Goal: Transaction & Acquisition: Purchase product/service

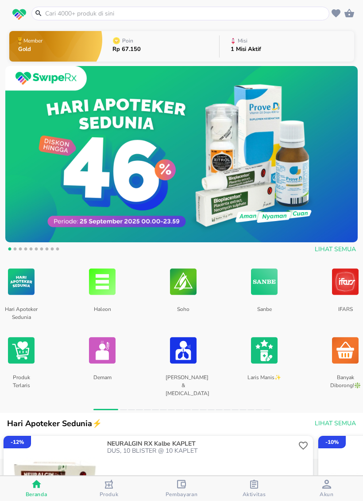
click at [72, 12] on input "text" at bounding box center [185, 13] width 283 height 9
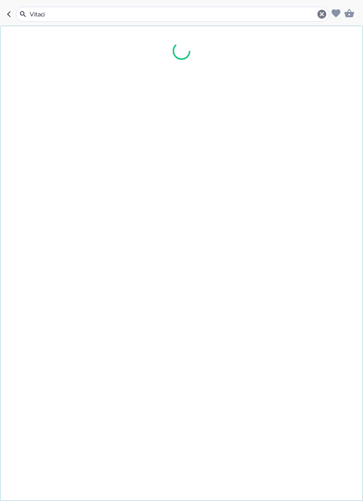
type input "Vitacid"
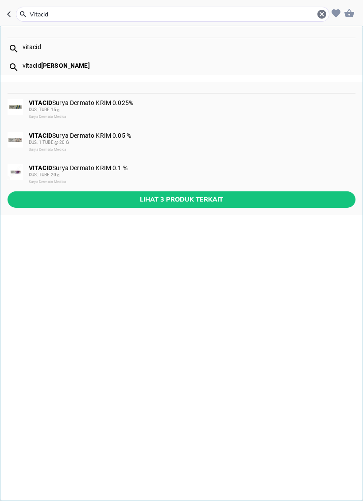
click at [41, 175] on span "DUS, TUBE 20 g" at bounding box center [44, 174] width 31 height 5
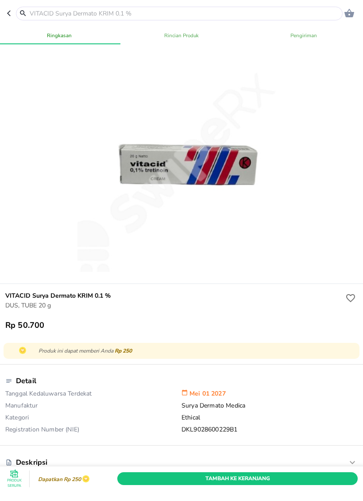
click at [303, 479] on span "Tambah Ke Keranjang" at bounding box center [237, 478] width 227 height 9
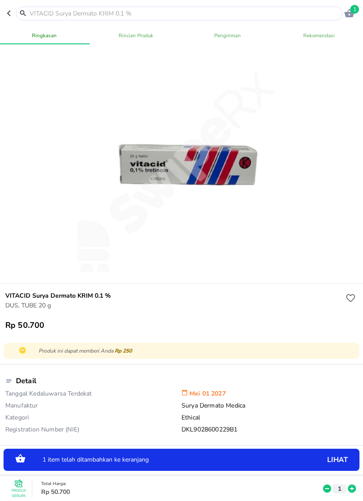
click at [339, 486] on p "1" at bounding box center [339, 487] width 8 height 9
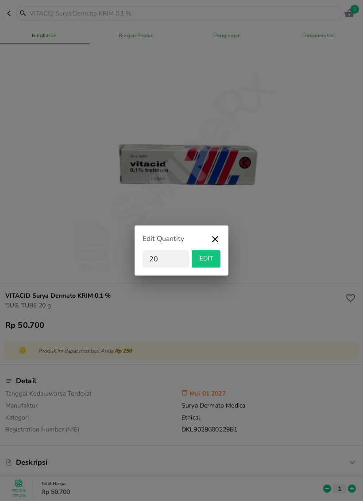
type input "20"
click at [238, 296] on div "Edit Quantity 20 EDIT" at bounding box center [181, 250] width 363 height 501
click at [211, 261] on span "EDIT" at bounding box center [206, 258] width 22 height 11
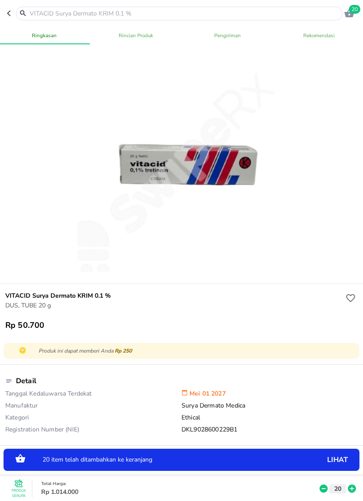
click at [227, 9] on input "text" at bounding box center [185, 13] width 312 height 9
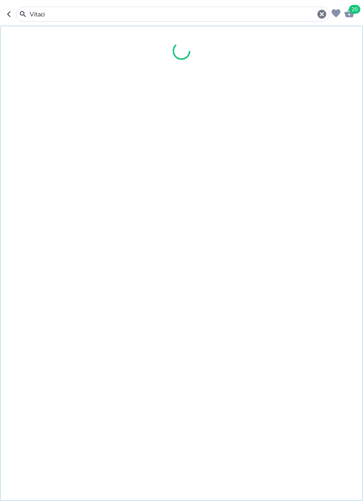
type input "Vitacid"
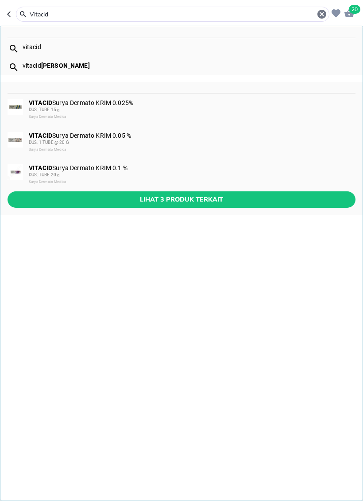
click at [143, 141] on div "DUS, 1 TUBE @ 20 G" at bounding box center [192, 142] width 326 height 7
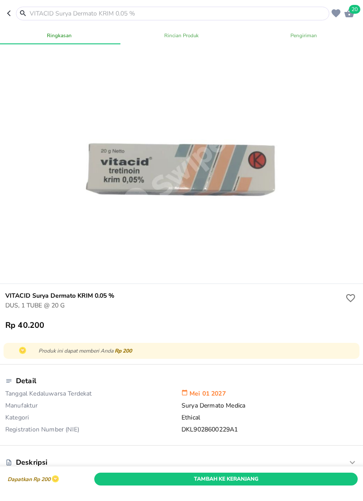
click at [304, 483] on button "Tambah Ke Keranjang" at bounding box center [225, 478] width 263 height 13
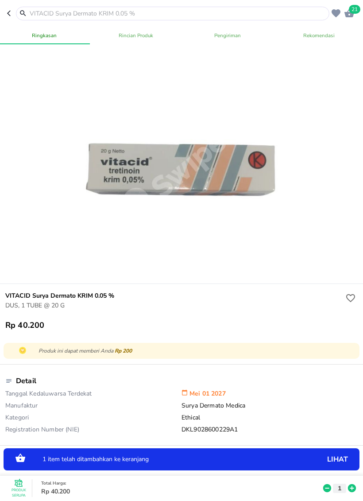
click at [339, 485] on p "1" at bounding box center [339, 487] width 8 height 9
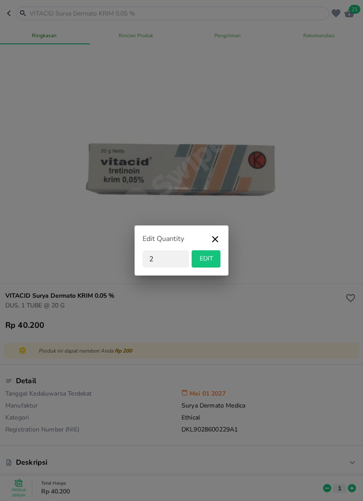
type input "20"
click at [212, 260] on span "EDIT" at bounding box center [206, 258] width 22 height 11
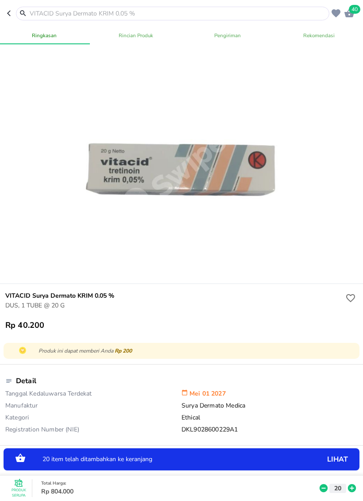
click at [355, 14] on div "40" at bounding box center [349, 13] width 13 height 13
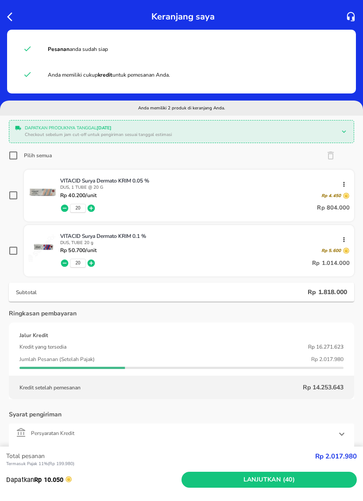
click at [15, 155] on input "Pilih semua" at bounding box center [13, 155] width 9 height 9
checkbox input "true"
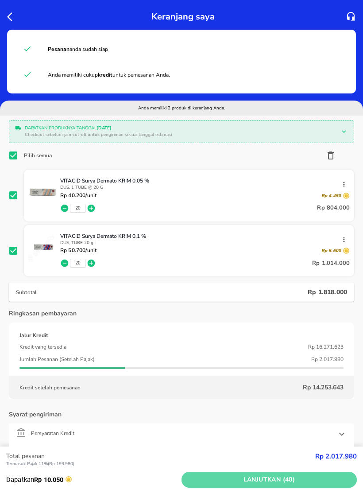
click at [291, 472] on button "Lanjutkan (40)" at bounding box center [268, 479] width 175 height 16
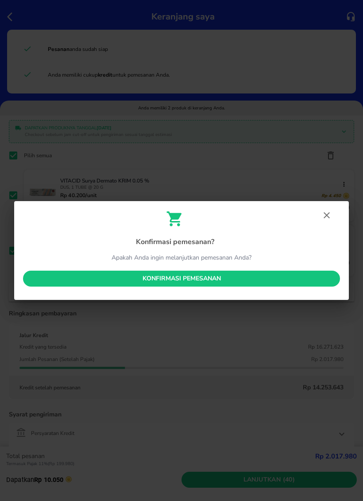
click at [232, 274] on span "Konfirmasi pemesanan" at bounding box center [181, 278] width 303 height 11
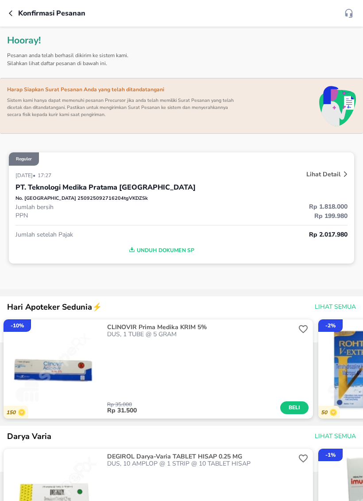
click at [14, 12] on icon "button" at bounding box center [12, 13] width 7 height 7
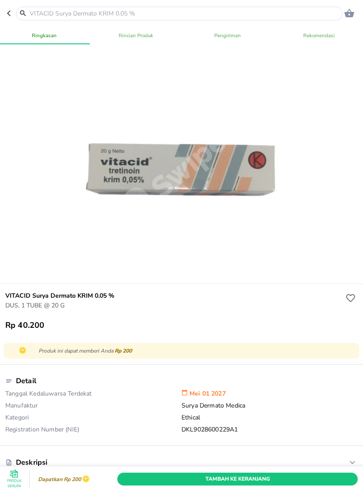
click at [7, 15] on icon "button" at bounding box center [10, 13] width 7 height 7
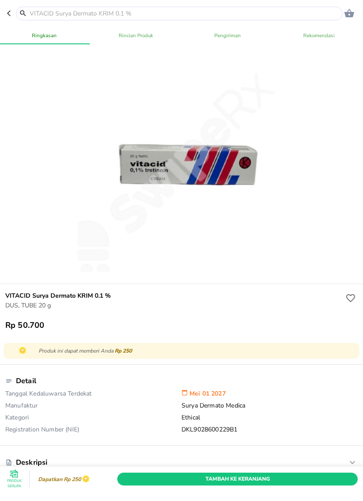
click at [9, 12] on icon "button" at bounding box center [10, 13] width 7 height 7
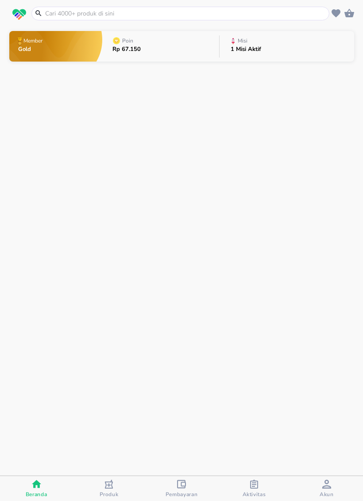
click at [11, 8] on div at bounding box center [19, 17] width 20 height 20
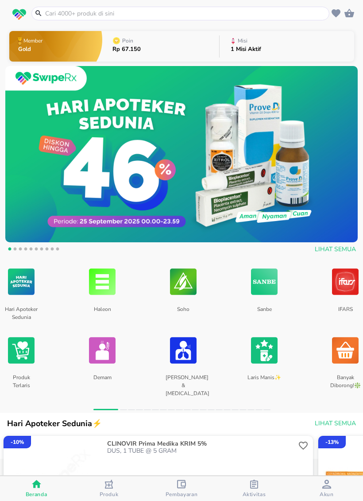
click at [149, 46] on button "Poin Rp 67.150" at bounding box center [160, 46] width 117 height 35
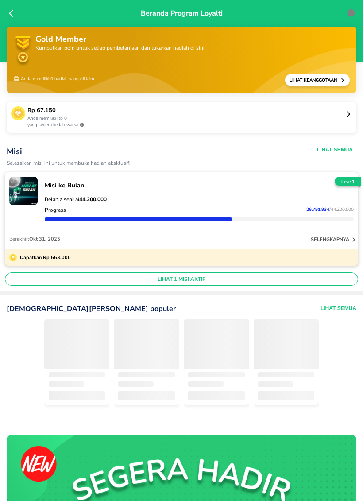
click at [12, 13] on icon at bounding box center [13, 13] width 9 height 9
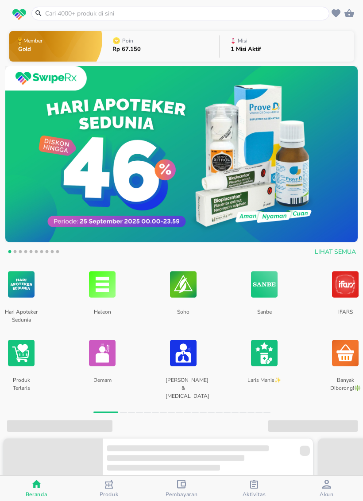
click at [292, 50] on button "Misi 1 Misi Aktif" at bounding box center [287, 46] width 134 height 35
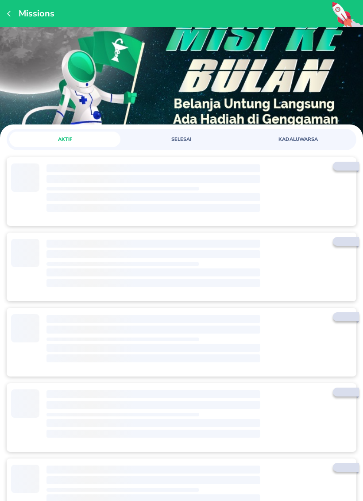
click at [187, 140] on span "SELESAI" at bounding box center [181, 139] width 100 height 7
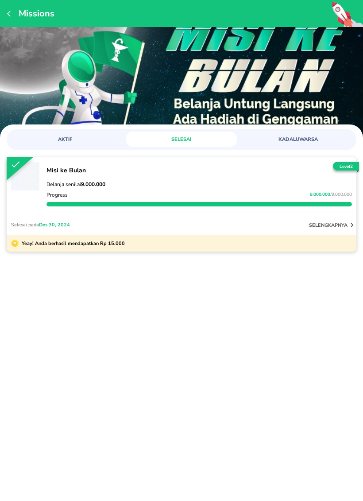
click at [98, 339] on div "Missions AKTIF SELESAI KADALUWARSA ‌ Misi [PERSON_NAME] Belanja senilai 9.000.0…" at bounding box center [181, 250] width 363 height 501
click at [184, 275] on div "‌ Misi [PERSON_NAME] Belanja senilai 9.000.000 Progress 9.000.000 / 9.000.000 S…" at bounding box center [181, 220] width 363 height 140
click at [259, 294] on div "Missions AKTIF SELESAI KADALUWARSA ‌ Misi [PERSON_NAME] Belanja senilai 9.000.0…" at bounding box center [181, 250] width 363 height 501
click at [14, 8] on button "button" at bounding box center [10, 14] width 7 height 12
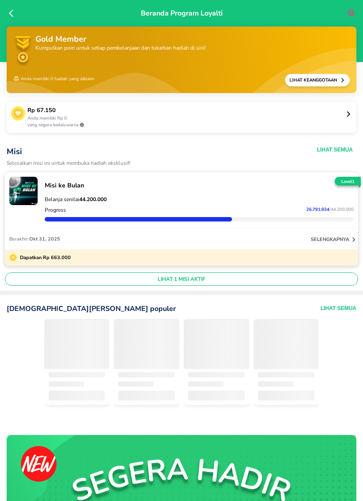
click at [16, 13] on icon at bounding box center [13, 13] width 9 height 9
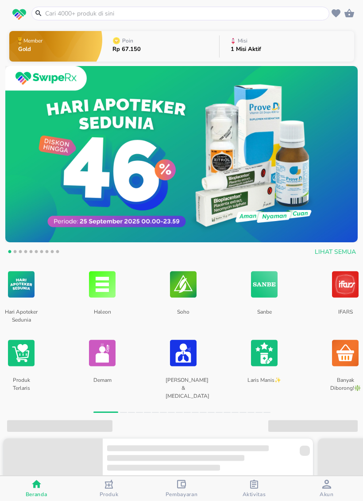
click at [162, 14] on input "text" at bounding box center [185, 13] width 283 height 9
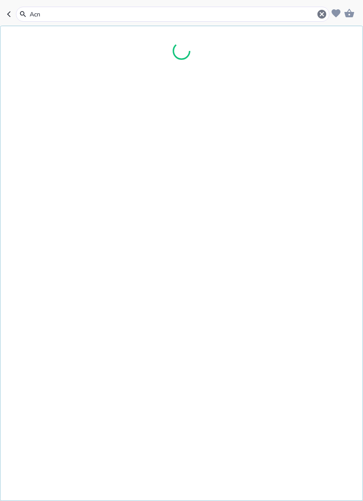
type input "Acne"
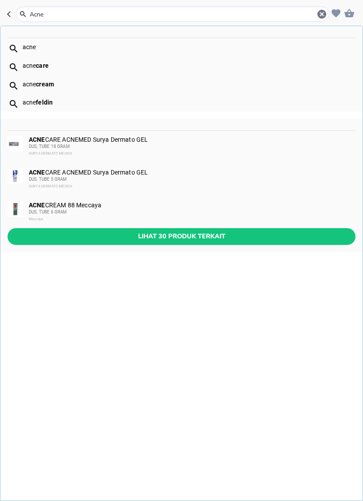
click at [139, 242] on button "Lihat 30 produk terkait" at bounding box center [182, 236] width 348 height 16
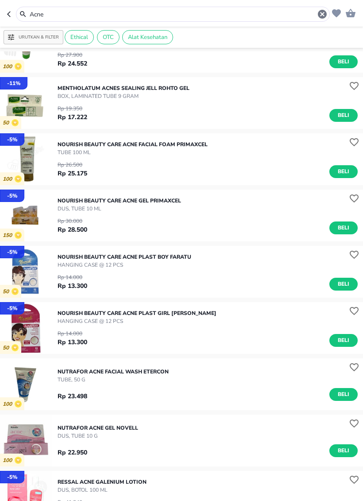
scroll to position [646, 0]
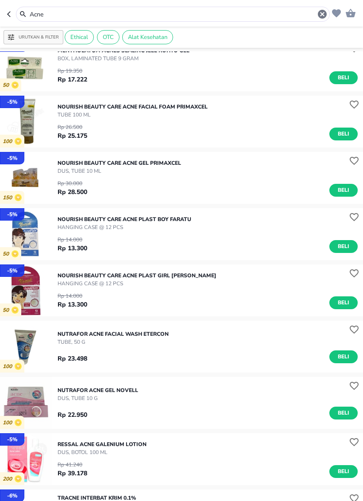
click at [342, 246] on span "Beli" at bounding box center [343, 246] width 15 height 9
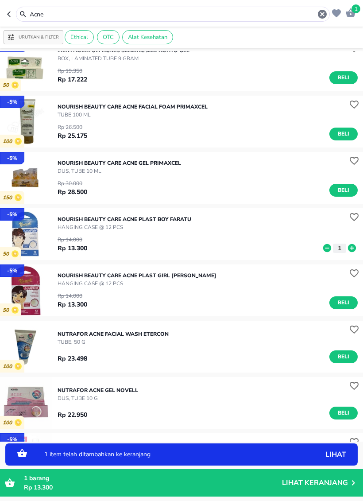
click at [350, 248] on icon at bounding box center [352, 248] width 8 height 8
click at [353, 246] on icon at bounding box center [352, 248] width 8 height 8
click at [352, 245] on icon at bounding box center [352, 248] width 8 height 8
click at [351, 244] on icon at bounding box center [352, 248] width 8 height 8
click at [326, 246] on icon at bounding box center [327, 248] width 8 height 8
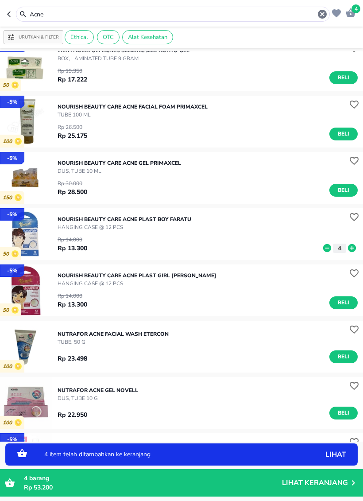
click at [328, 246] on icon at bounding box center [327, 248] width 8 height 8
click at [341, 303] on span "Beli" at bounding box center [343, 302] width 15 height 9
click at [351, 304] on icon at bounding box center [352, 304] width 12 height 10
click at [350, 304] on icon at bounding box center [352, 304] width 8 height 8
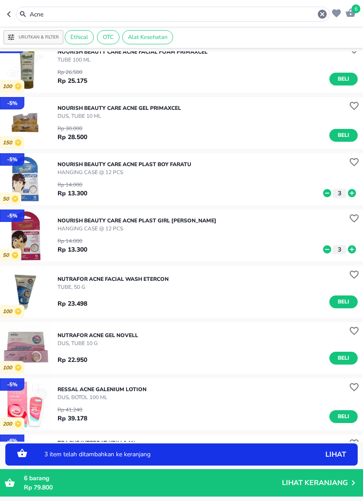
scroll to position [701, 0]
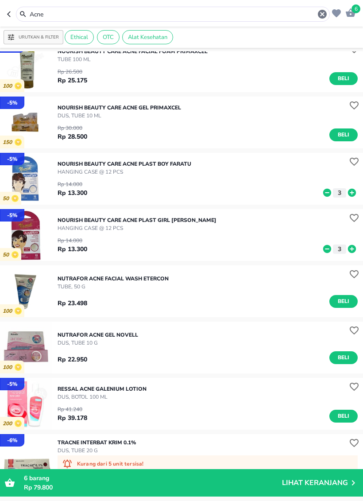
click at [98, 15] on input "Acne" at bounding box center [173, 14] width 288 height 9
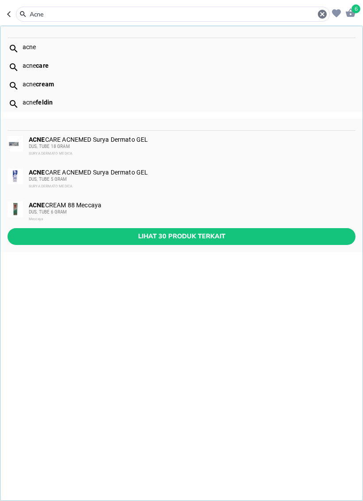
click at [108, 10] on input "Acne" at bounding box center [173, 14] width 288 height 9
click at [145, 12] on input "Acne" at bounding box center [173, 14] width 288 height 9
click at [148, 13] on input "Acne" at bounding box center [173, 14] width 288 height 9
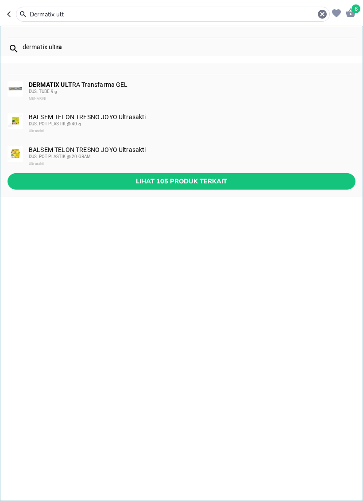
click at [136, 183] on span "Lihat 105 produk terkait" at bounding box center [182, 181] width 334 height 11
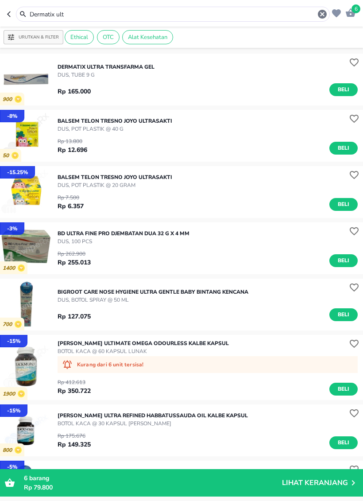
click at [143, 17] on input "Dermatix ult" at bounding box center [173, 14] width 288 height 9
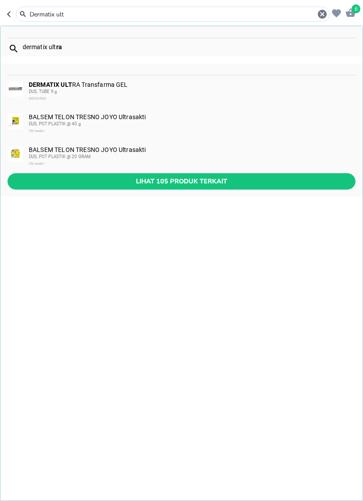
click at [146, 20] on div "Dermatix ult" at bounding box center [173, 14] width 314 height 15
click at [153, 12] on input "Dermatix ult" at bounding box center [173, 14] width 288 height 9
click at [183, 15] on input "Dermatix ult" at bounding box center [173, 14] width 288 height 9
click at [182, 15] on input "Dermatix ult" at bounding box center [173, 14] width 288 height 9
click at [181, 15] on input "Dermatix ult" at bounding box center [173, 14] width 288 height 9
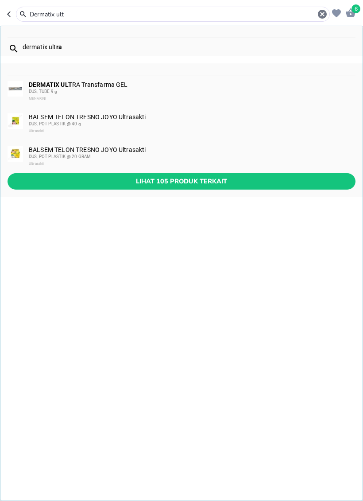
click at [181, 15] on input "Dermatix ult" at bounding box center [173, 14] width 288 height 9
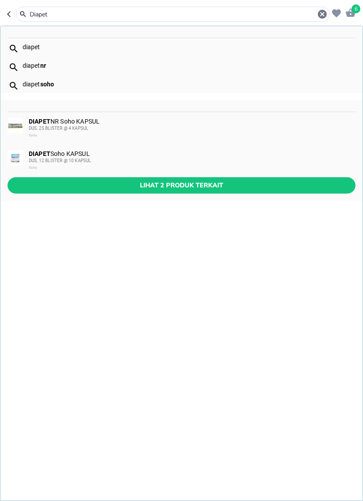
type input "Diapet"
click at [148, 180] on span "Lihat 2 produk terkait" at bounding box center [182, 185] width 334 height 11
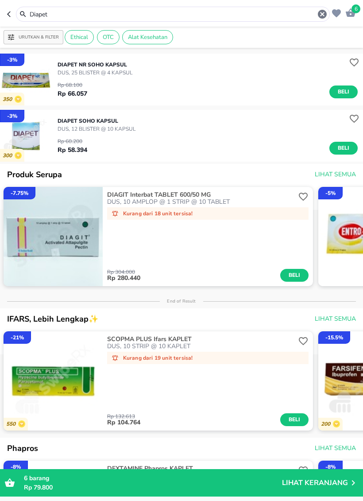
click at [343, 93] on span "Beli" at bounding box center [343, 91] width 15 height 9
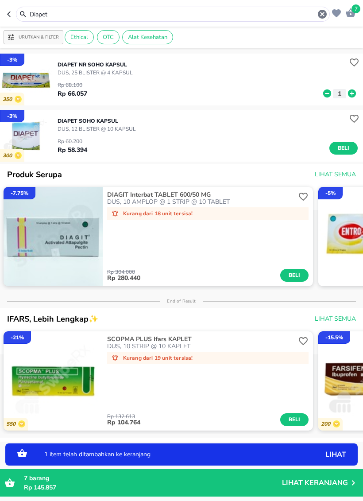
click at [327, 91] on icon at bounding box center [327, 93] width 8 height 8
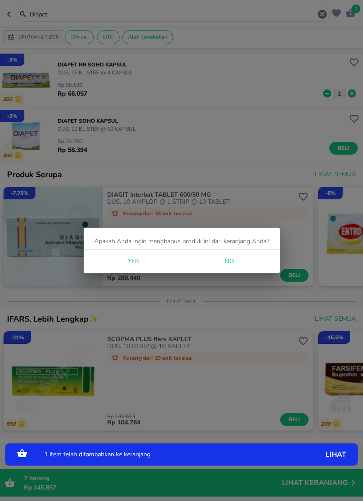
click at [146, 259] on button "Yes" at bounding box center [133, 261] width 28 height 16
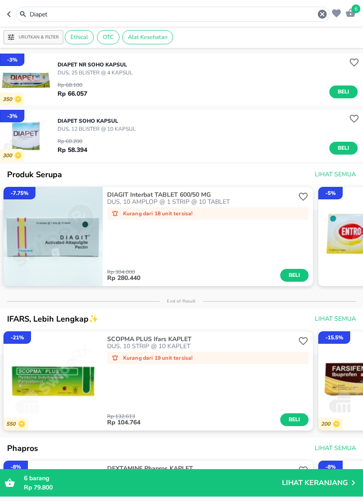
click at [323, 14] on icon "button" at bounding box center [322, 14] width 11 height 11
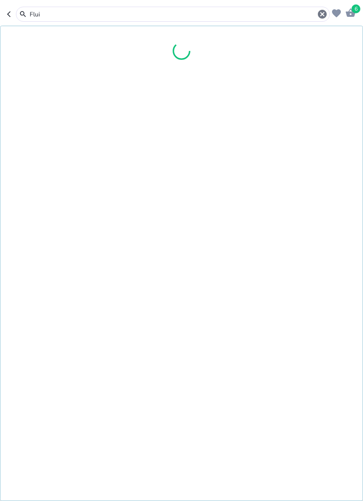
type input "Fluim"
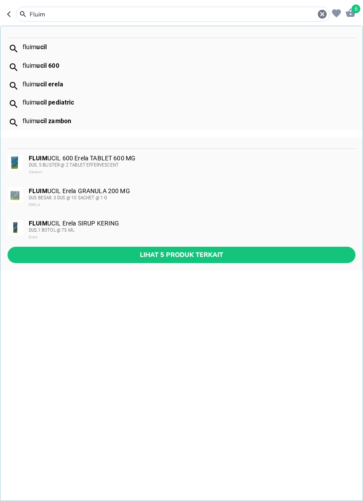
click at [148, 229] on div "DUS,1 BOTOL @ 75 ML" at bounding box center [192, 230] width 326 height 7
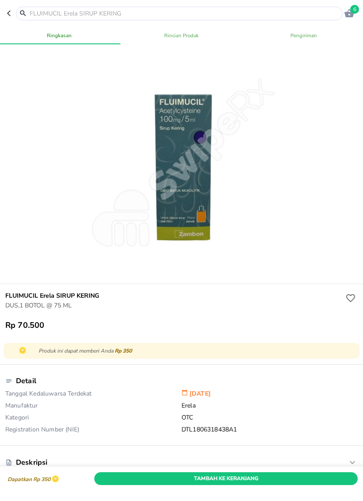
click at [266, 475] on span "Tambah Ke Keranjang" at bounding box center [226, 478] width 250 height 9
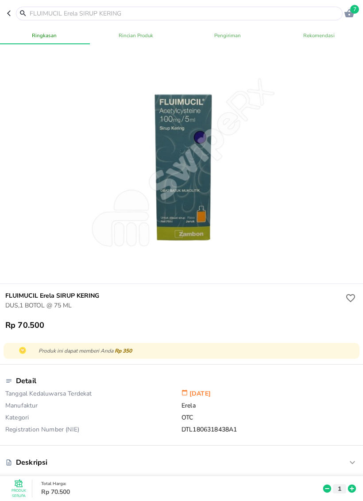
click at [277, 16] on input "text" at bounding box center [185, 13] width 312 height 9
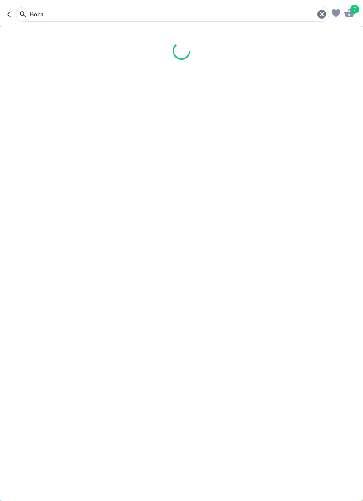
type input "Bokas"
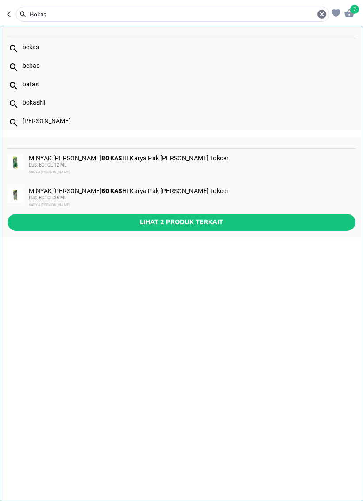
click at [151, 193] on div "MINYAK [PERSON_NAME] HI Karya Pak [PERSON_NAME] Tokcer DUS, BOTOL 35 ML KARYA P…" at bounding box center [192, 197] width 326 height 21
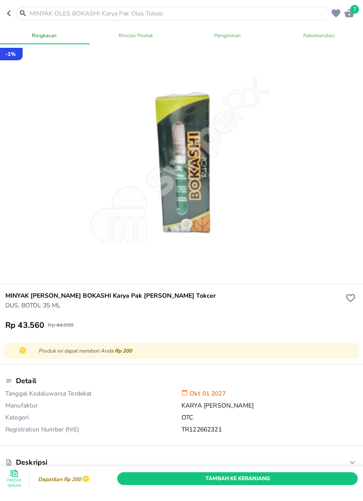
click at [309, 479] on span "Tambah Ke Keranjang" at bounding box center [237, 478] width 227 height 9
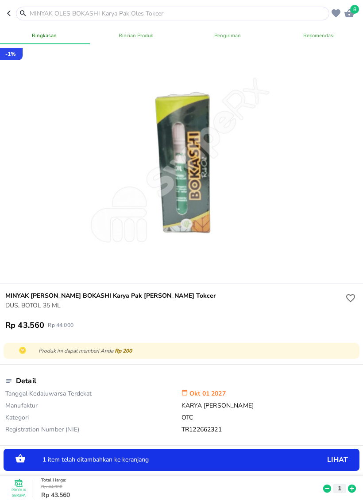
click at [351, 483] on icon at bounding box center [352, 488] width 12 height 10
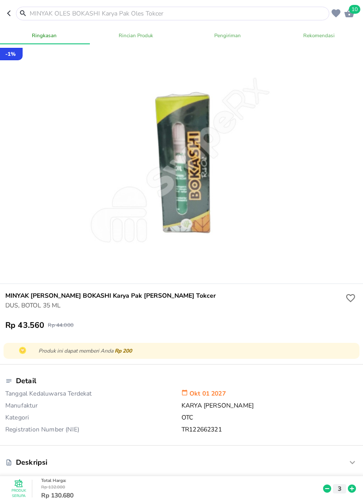
click at [236, 11] on input "text" at bounding box center [178, 13] width 298 height 9
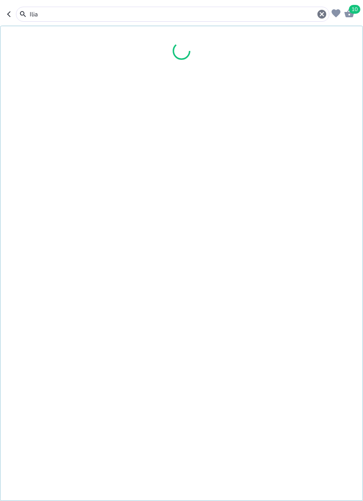
type input "Iliad"
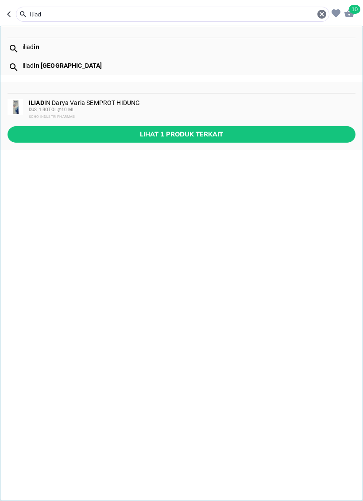
click at [133, 110] on div "DUS, 1 BOTOL @10 ML" at bounding box center [192, 109] width 326 height 7
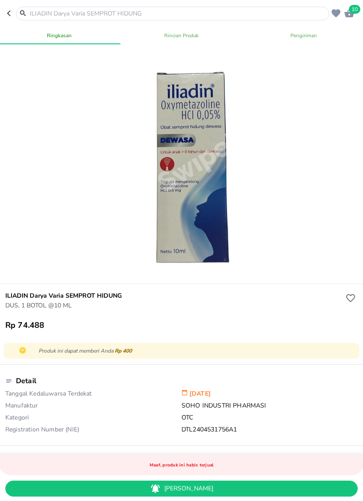
click at [279, 490] on span "[PERSON_NAME]" at bounding box center [181, 488] width 338 height 11
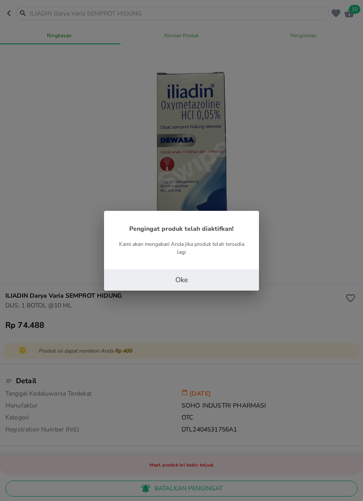
click at [214, 280] on button "Oke" at bounding box center [181, 279] width 155 height 21
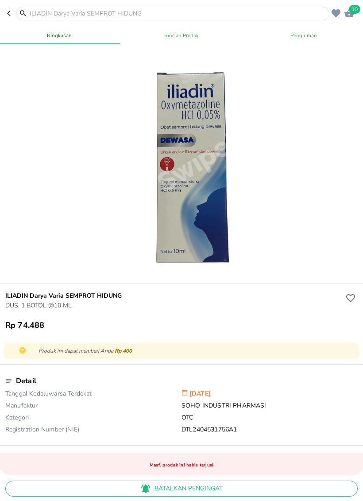
click at [244, 15] on input "text" at bounding box center [178, 13] width 298 height 9
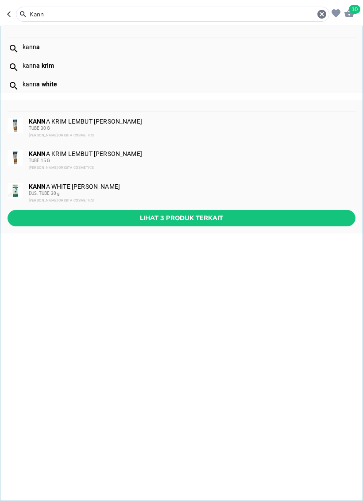
type input "Kanna"
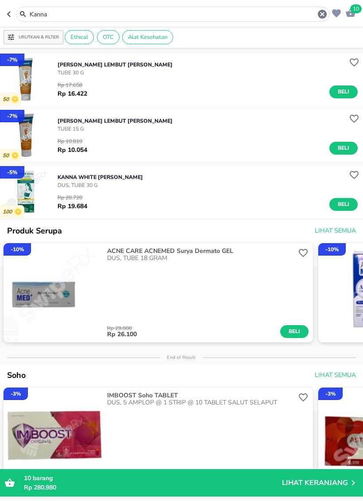
click at [341, 95] on span "Beli" at bounding box center [343, 91] width 15 height 9
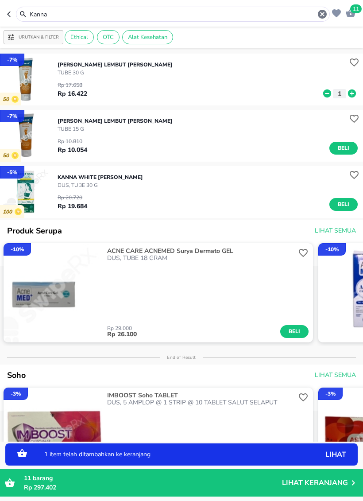
click at [285, 15] on input "Kanna" at bounding box center [173, 14] width 288 height 9
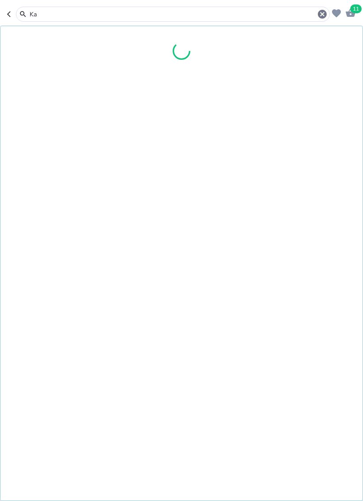
type input "K"
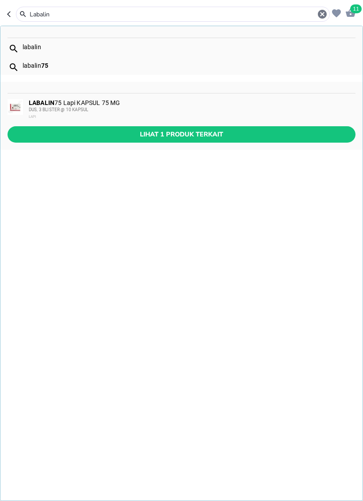
click at [192, 14] on input "Labalin" at bounding box center [173, 14] width 288 height 9
click at [192, 13] on input "Labalin" at bounding box center [173, 14] width 288 height 9
click at [197, 10] on input "Labalin" at bounding box center [173, 14] width 288 height 9
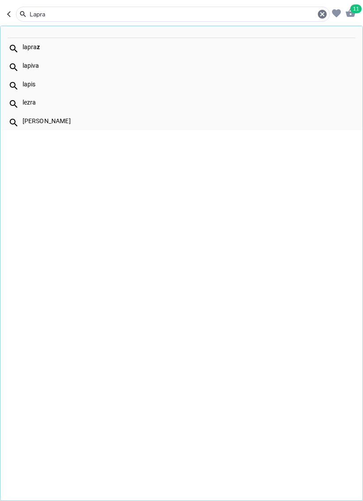
click at [63, 44] on div "lapra z" at bounding box center [189, 46] width 332 height 7
type input "lapraz"
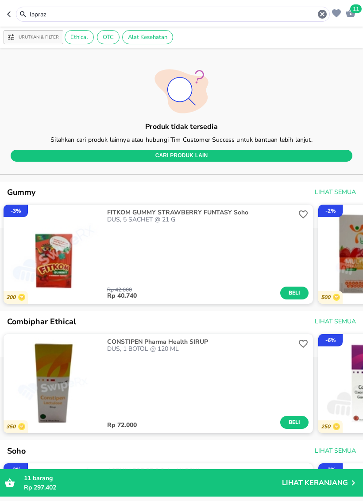
click at [316, 10] on input "lapraz" at bounding box center [173, 14] width 288 height 9
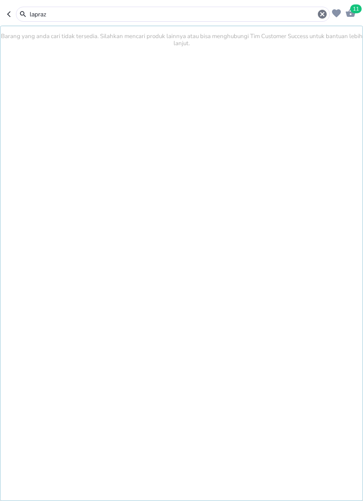
click at [324, 16] on icon "button" at bounding box center [322, 14] width 9 height 9
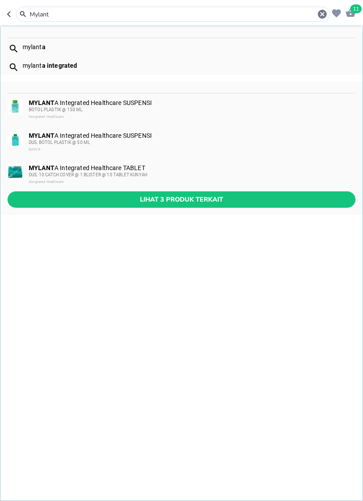
type input "Mylant"
click at [143, 200] on span "Lihat 3 produk terkait" at bounding box center [182, 199] width 334 height 11
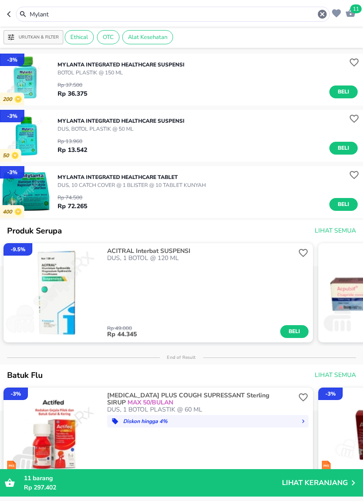
click at [342, 202] on span "Beli" at bounding box center [343, 204] width 15 height 9
click at [202, 18] on input "Mylant" at bounding box center [173, 14] width 288 height 9
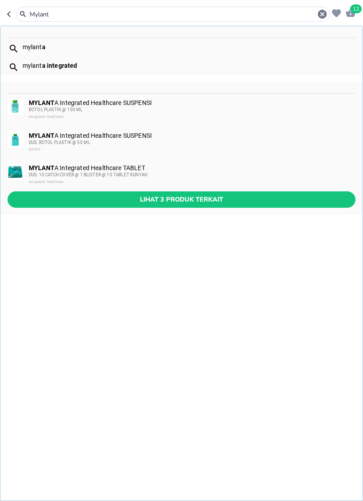
click at [202, 17] on input "Mylant" at bounding box center [173, 14] width 288 height 9
click at [320, 16] on icon "button" at bounding box center [322, 14] width 9 height 9
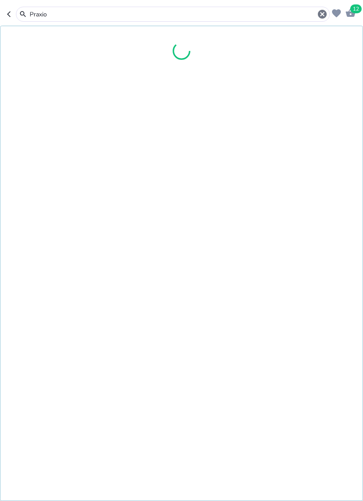
type input "Praxion"
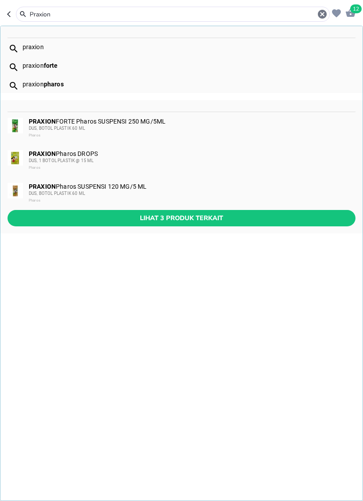
click at [142, 126] on div "DUS, BOTOL PLASTIK 60 ML" at bounding box center [192, 128] width 326 height 7
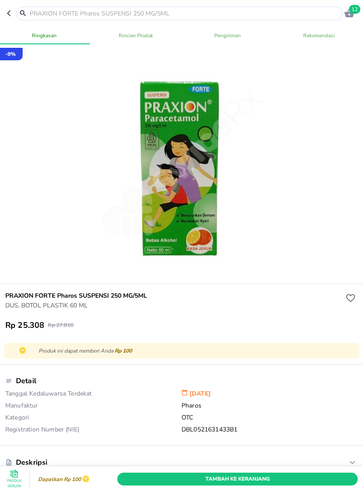
click at [279, 477] on span "Tambah Ke Keranjang" at bounding box center [237, 478] width 227 height 9
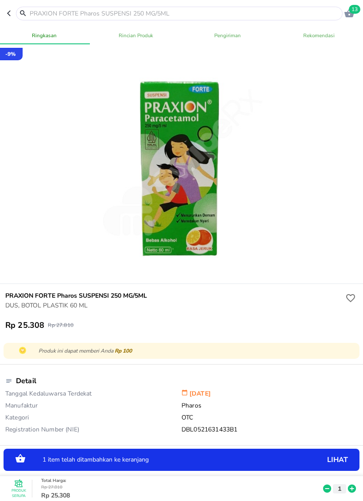
click at [270, 9] on input "text" at bounding box center [185, 13] width 312 height 9
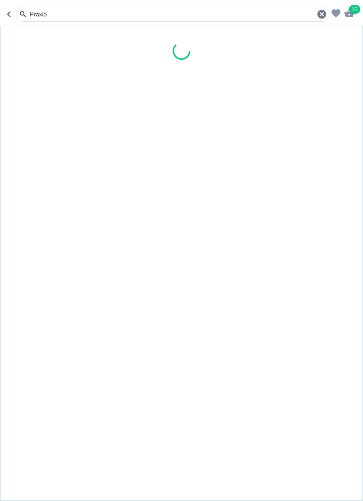
type input "Praxion"
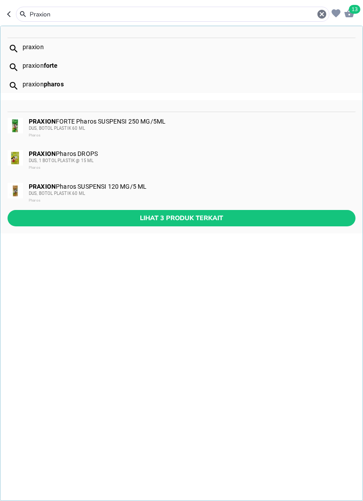
click at [139, 161] on div "DUS, 1 BOTOL PLASTIK @ 15 ML" at bounding box center [192, 160] width 326 height 7
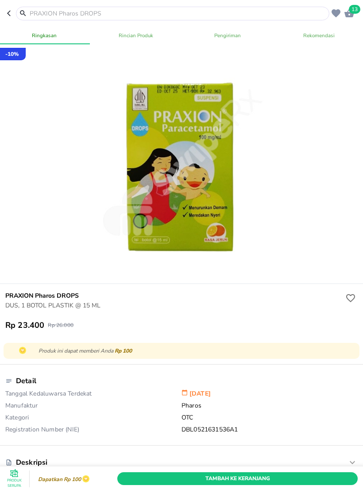
click at [286, 482] on span "Tambah Ke Keranjang" at bounding box center [237, 478] width 227 height 9
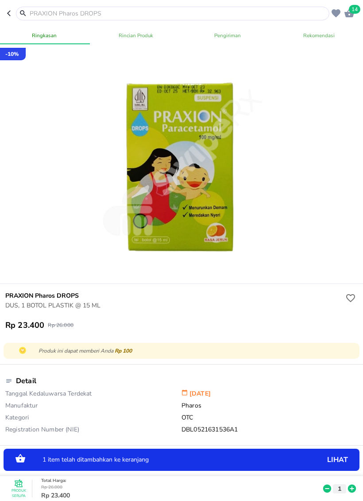
click at [288, 15] on input "text" at bounding box center [178, 13] width 298 height 9
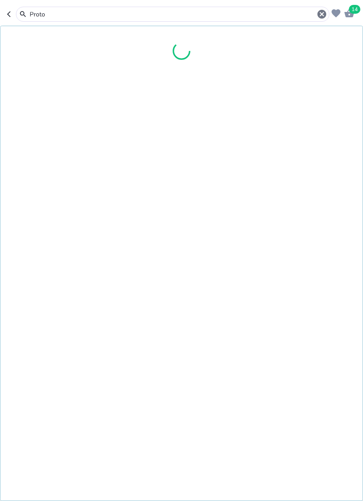
type input "Protop"
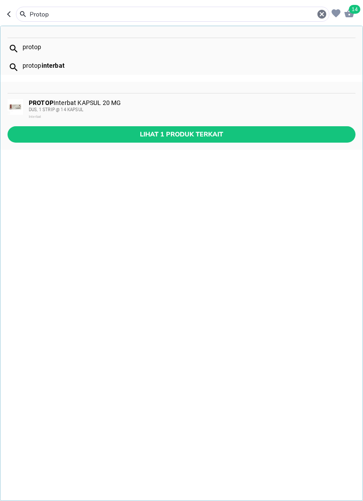
click at [130, 114] on div "Interbat" at bounding box center [192, 116] width 326 height 7
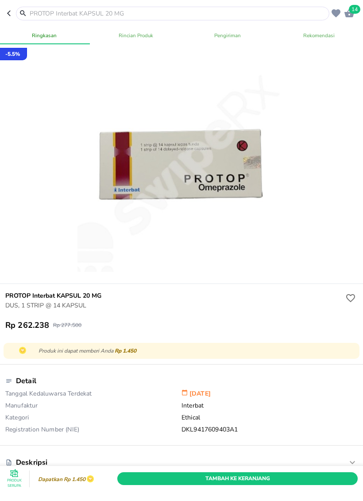
click at [278, 476] on span "Tambah Ke Keranjang" at bounding box center [237, 478] width 227 height 9
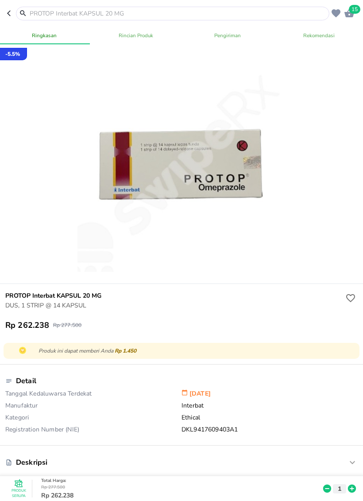
click at [237, 16] on input "text" at bounding box center [178, 13] width 298 height 9
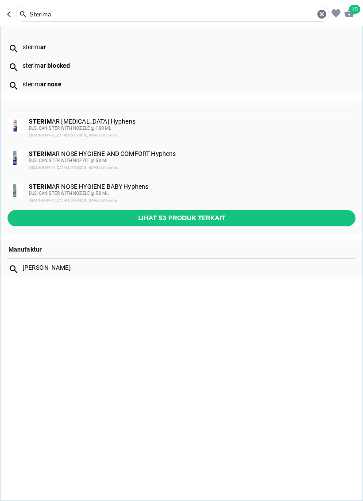
type input "Sterimar"
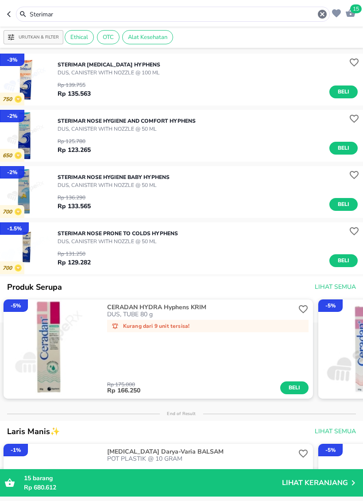
click at [340, 265] on span "Beli" at bounding box center [343, 260] width 15 height 9
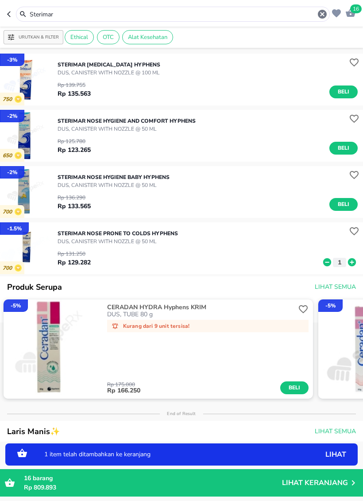
click at [343, 146] on span "Beli" at bounding box center [343, 147] width 15 height 9
click at [343, 91] on span "Beli" at bounding box center [343, 91] width 15 height 9
click at [353, 90] on icon at bounding box center [352, 93] width 8 height 8
click at [350, 152] on icon at bounding box center [352, 150] width 8 height 8
click at [351, 262] on icon at bounding box center [352, 262] width 12 height 10
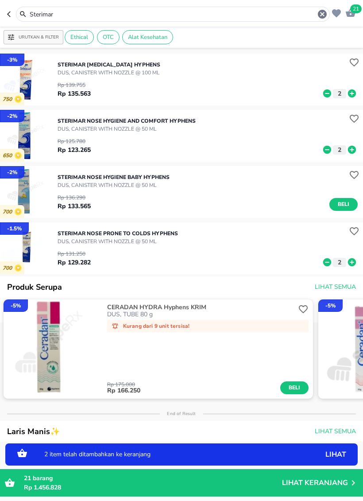
click at [324, 14] on icon "button" at bounding box center [322, 14] width 9 height 9
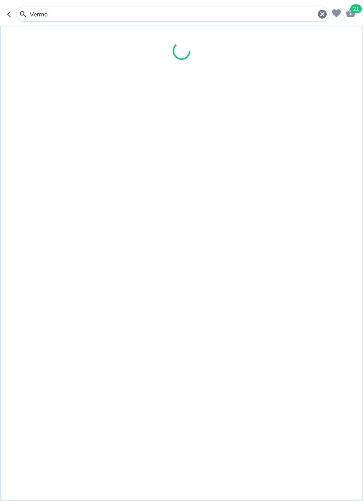
type input "Vermor"
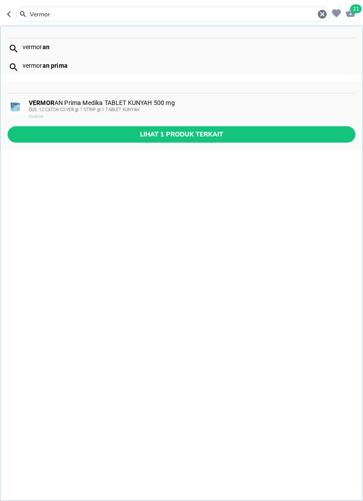
click at [138, 110] on span "DUS, 12 CATCH COVER @ 1 STRIP @ 1 TABLET KUNYAH" at bounding box center [84, 109] width 111 height 5
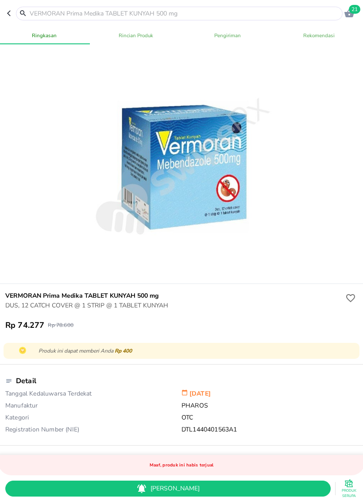
click at [252, 12] on input "text" at bounding box center [185, 13] width 312 height 9
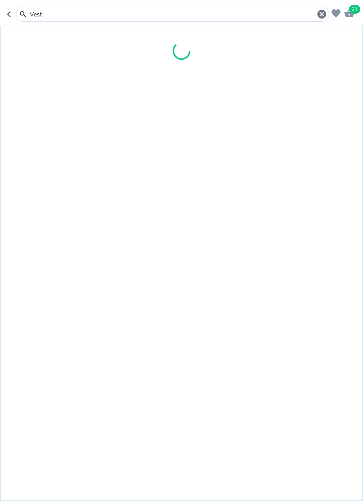
type input "Veste"
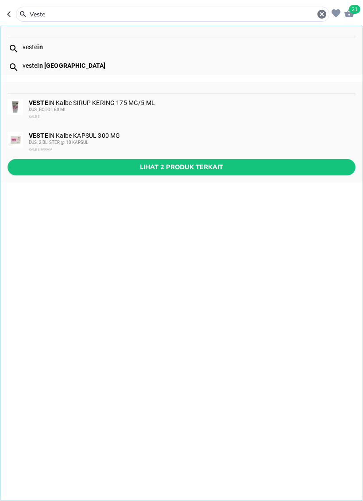
click at [165, 102] on div "VESTE IN Kalbe SIRUP KERING 175 MG/5 ML DUS, BOTOL 60 ML KALBE" at bounding box center [192, 109] width 326 height 21
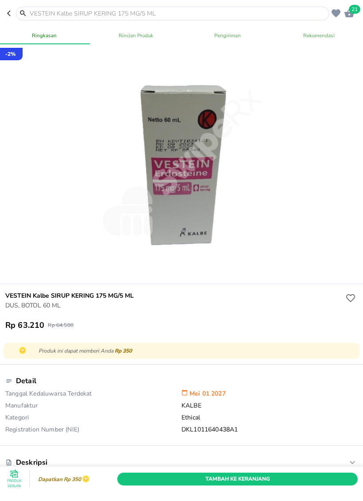
click at [284, 478] on span "Tambah Ke Keranjang" at bounding box center [237, 478] width 227 height 9
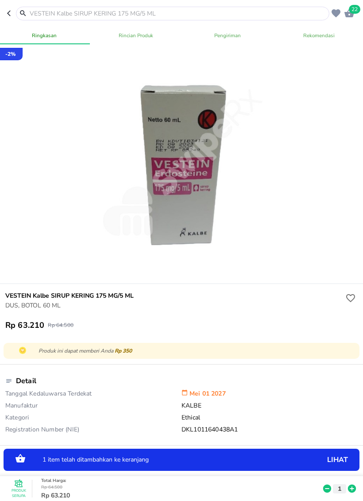
click at [324, 491] on icon at bounding box center [327, 488] width 8 height 8
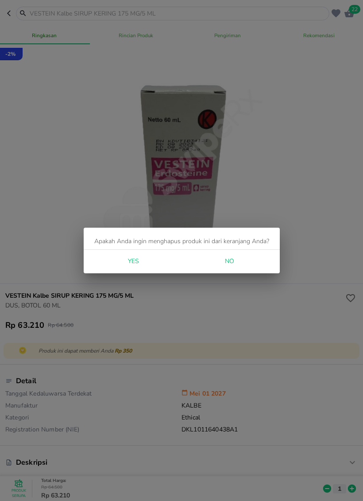
click at [139, 260] on span "Yes" at bounding box center [133, 261] width 21 height 11
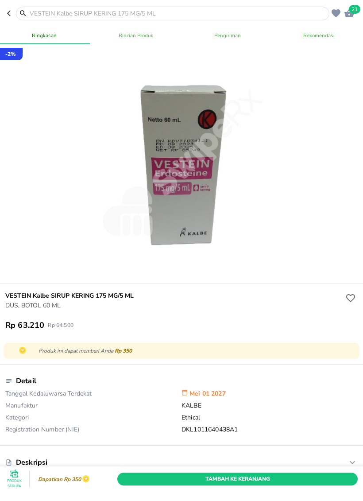
click at [230, 7] on div at bounding box center [172, 14] width 313 height 14
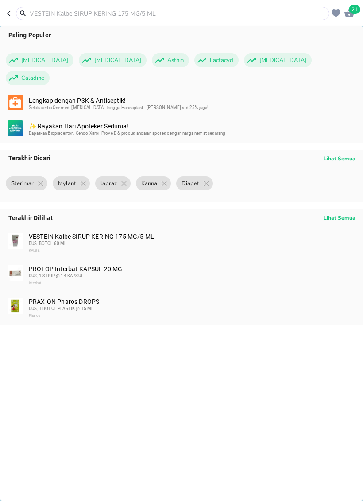
click at [228, 10] on input "text" at bounding box center [178, 13] width 298 height 9
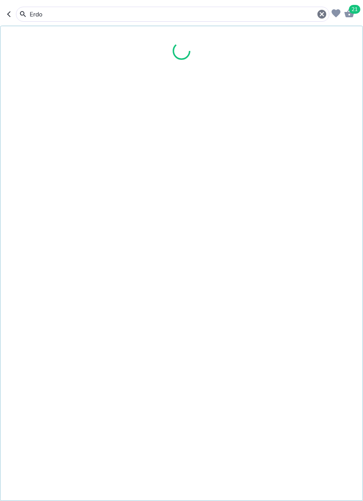
type input "Erdob"
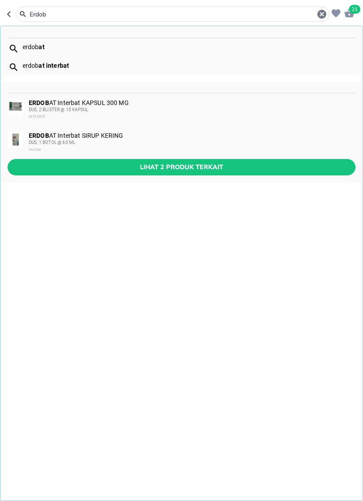
click at [137, 143] on div "DUS, 1 BOTOL @ 60 ML" at bounding box center [192, 142] width 326 height 7
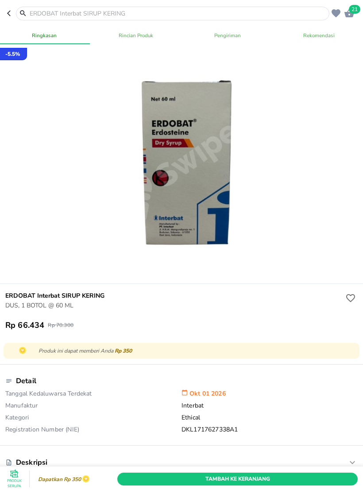
click at [271, 482] on span "Tambah Ke Keranjang" at bounding box center [237, 478] width 227 height 9
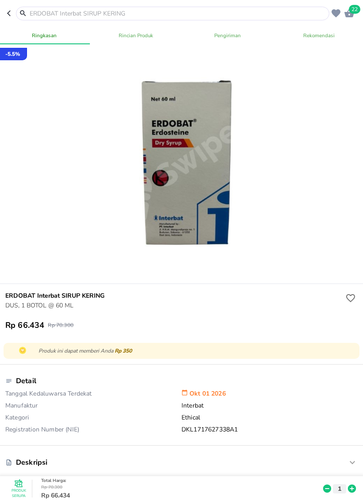
click at [216, 9] on input "text" at bounding box center [178, 13] width 298 height 9
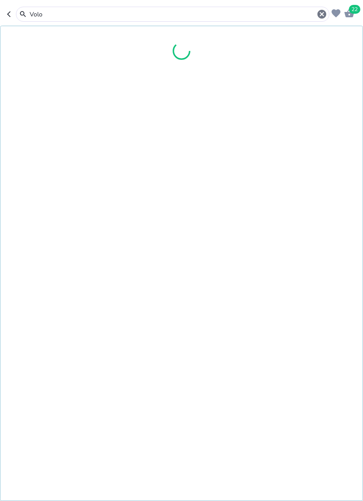
type input "Volox"
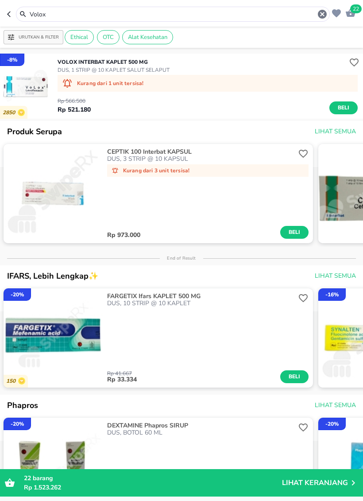
click at [271, 70] on div "VOLOX Interbat KAPLET 500 MG DUS, 1 STRIP @ 10 KAPLET SALUT SELAPUT Kurang dari…" at bounding box center [210, 86] width 305 height 65
click at [35, 85] on img "button" at bounding box center [26, 86] width 52 height 52
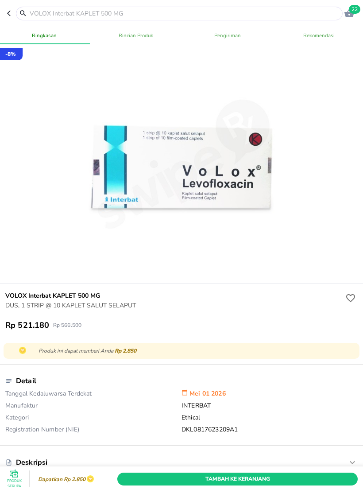
click at [234, 12] on input "text" at bounding box center [185, 13] width 312 height 9
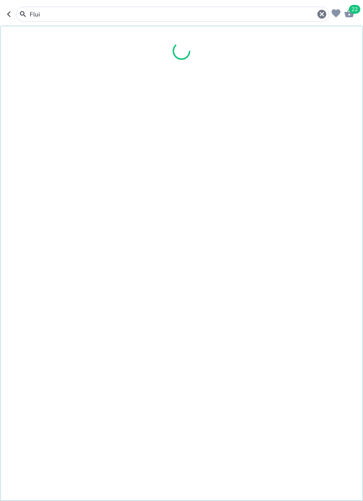
type input "Fluim"
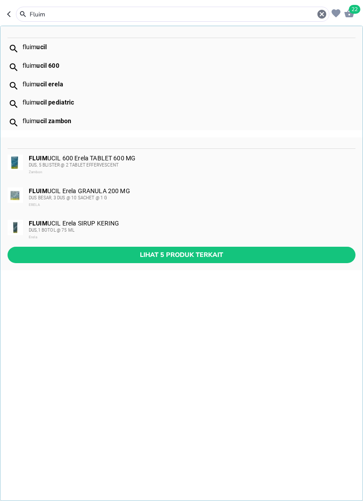
click at [129, 160] on div "FLUIM UCIL 600 Erela TABLET 600 MG DUS, 5 BLISTER @ 2 TABLET EFFERVESCENT Zambon" at bounding box center [192, 164] width 326 height 21
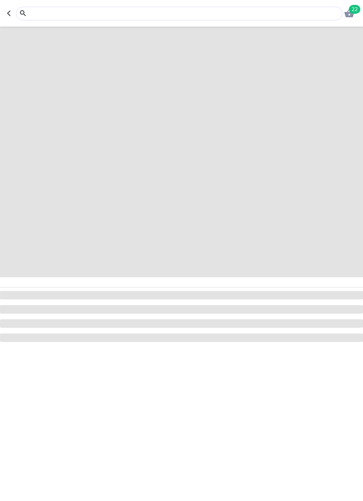
click at [119, 164] on span at bounding box center [181, 152] width 363 height 250
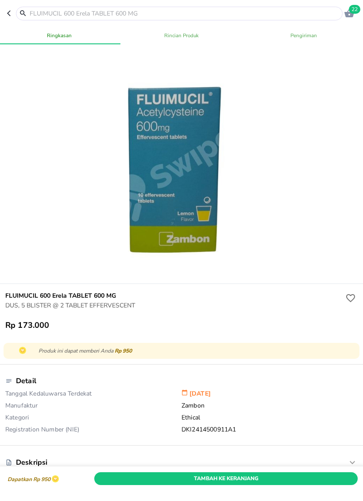
click at [301, 480] on span "Tambah Ke Keranjang" at bounding box center [226, 478] width 250 height 9
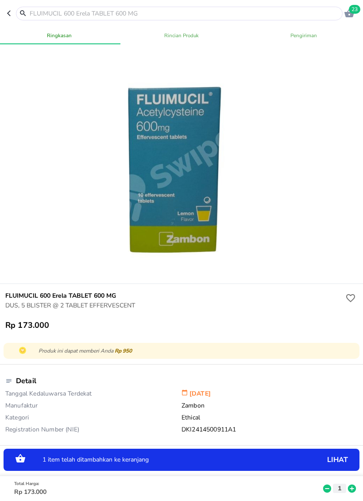
click at [351, 488] on icon at bounding box center [352, 488] width 12 height 10
click at [353, 487] on icon at bounding box center [352, 488] width 8 height 8
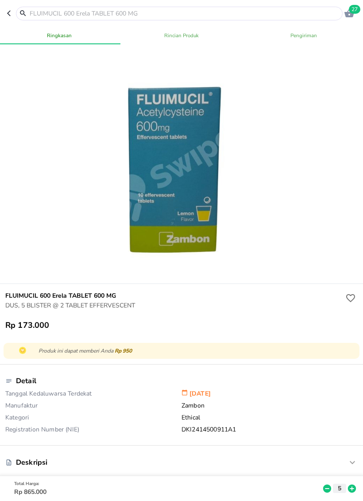
click at [243, 13] on input "text" at bounding box center [185, 13] width 312 height 9
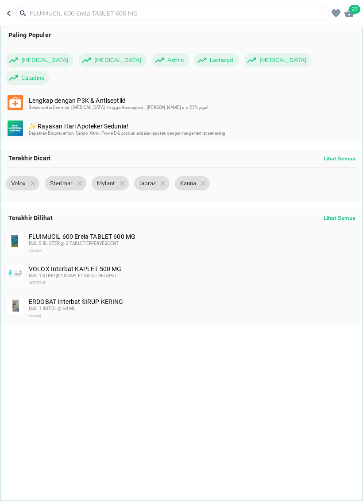
type input "F"
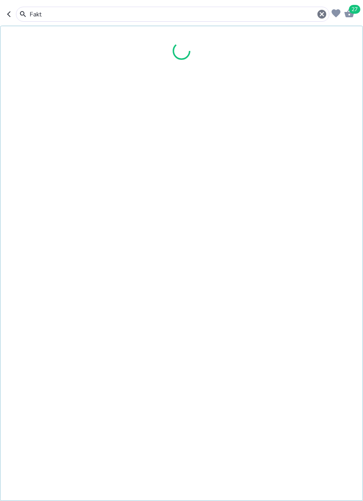
type input "Faktu"
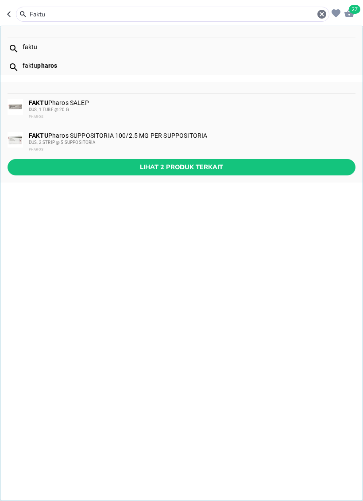
click at [146, 142] on div "DUS, 2 STRIP @ 5 SUPPOSITORIA" at bounding box center [192, 142] width 326 height 7
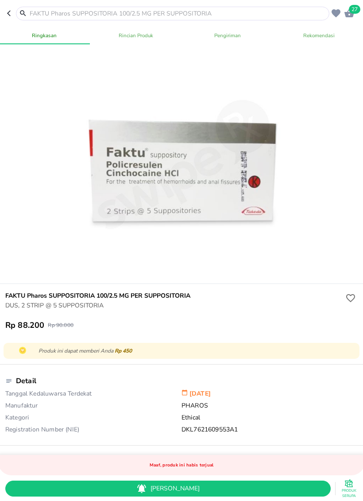
click at [261, 9] on input "text" at bounding box center [178, 13] width 298 height 9
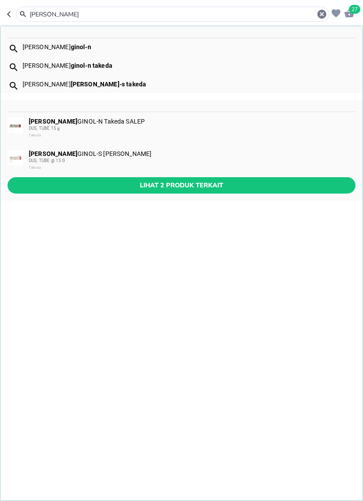
type input "Borrag"
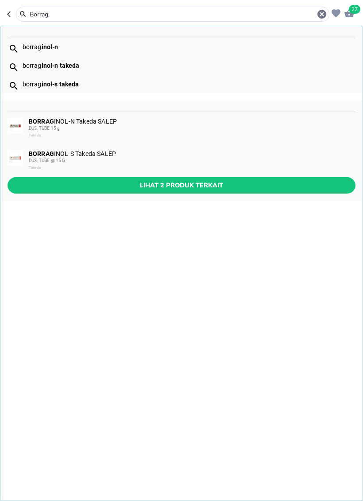
click at [143, 189] on span "Lihat 2 produk terkait" at bounding box center [182, 185] width 334 height 11
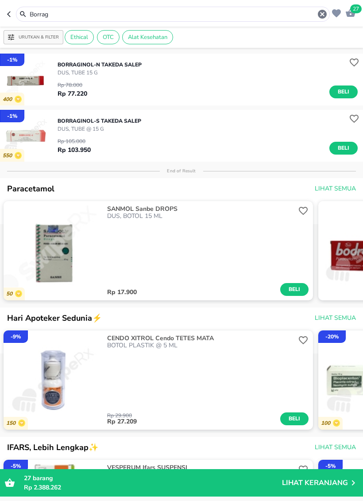
click at [262, 15] on input "Borrag" at bounding box center [173, 14] width 288 height 9
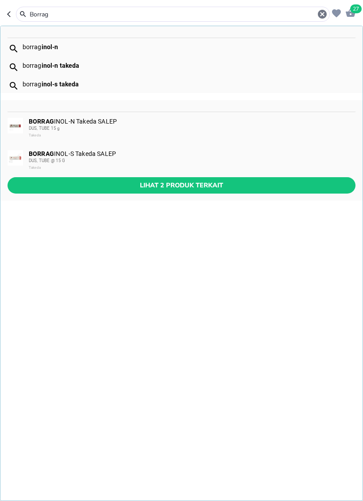
click at [321, 12] on icon "button" at bounding box center [322, 14] width 9 height 9
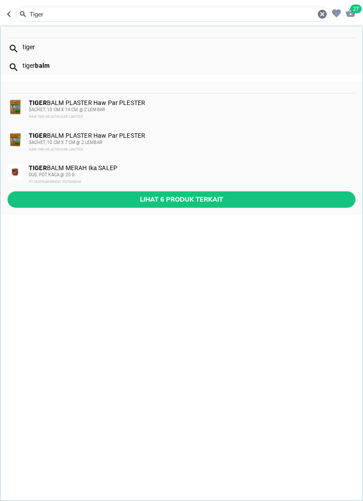
type input "Tiger"
click at [136, 200] on span "Lihat 6 produk terkait" at bounding box center [182, 199] width 334 height 11
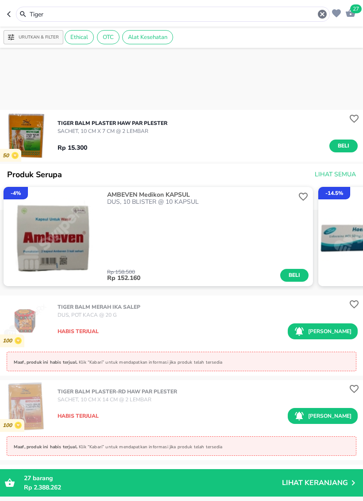
scroll to position [202, 0]
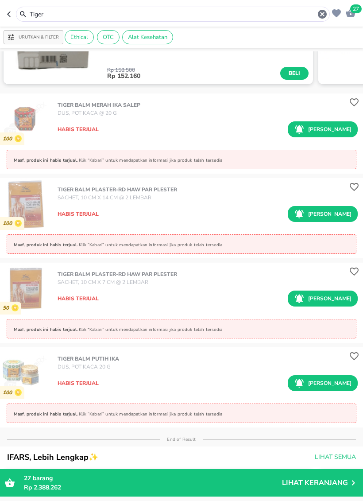
click at [320, 12] on icon "button" at bounding box center [322, 14] width 9 height 9
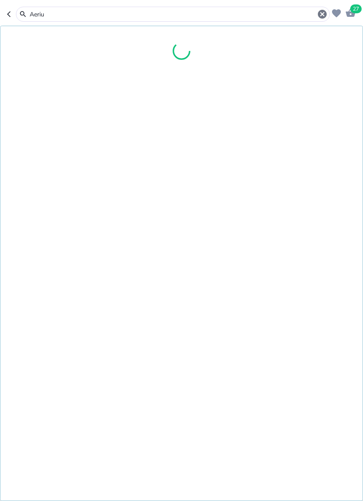
type input "Aerius"
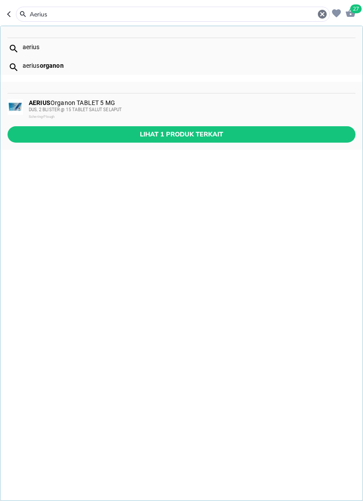
click at [145, 112] on div "DUS, 2 BLISTER @ 15 TABLET SALUT SELAPUT" at bounding box center [192, 109] width 326 height 7
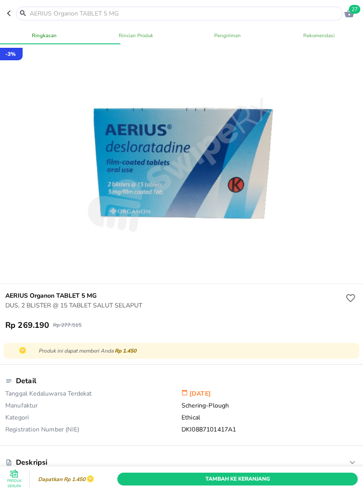
click at [294, 481] on span "Tambah Ke Keranjang" at bounding box center [237, 478] width 227 height 9
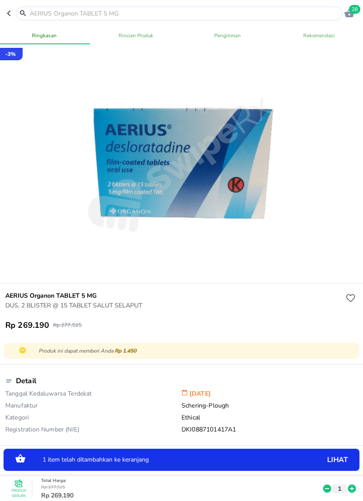
click at [353, 488] on icon at bounding box center [352, 488] width 12 height 10
click at [346, 484] on button "2" at bounding box center [339, 487] width 13 height 9
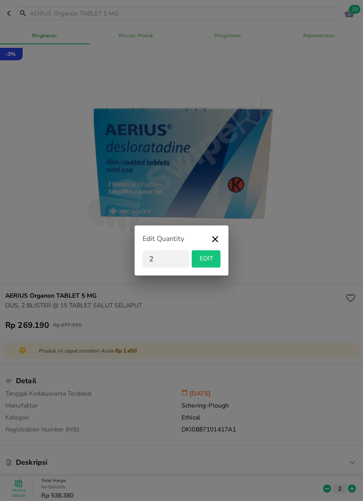
click at [316, 67] on div "Edit Quantity 2 EDIT" at bounding box center [181, 250] width 363 height 501
click at [169, 255] on input "2" at bounding box center [166, 258] width 46 height 17
type input "3"
click at [208, 261] on span "EDIT" at bounding box center [206, 258] width 22 height 11
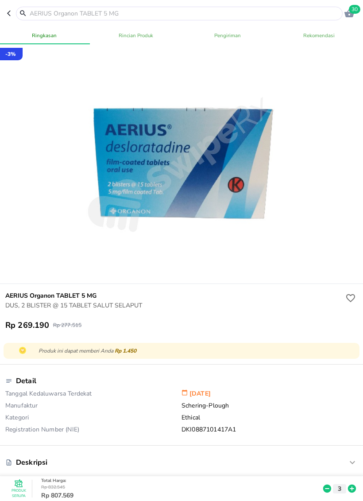
click at [274, 10] on input "text" at bounding box center [185, 13] width 312 height 9
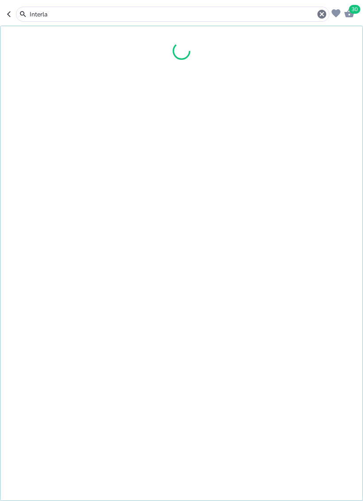
type input "Interlac"
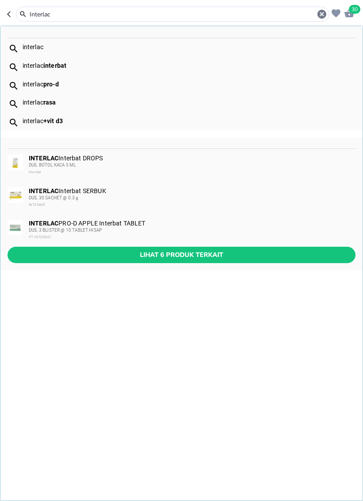
click at [166, 262] on button "Lihat 6 produk terkait" at bounding box center [182, 255] width 348 height 16
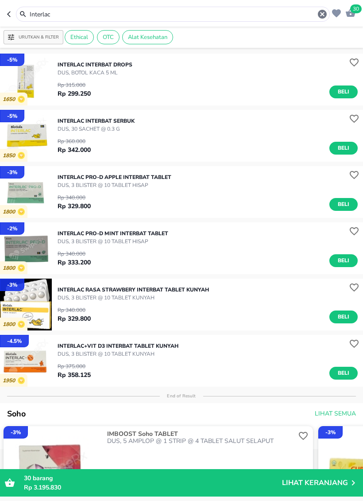
scroll to position [53, 0]
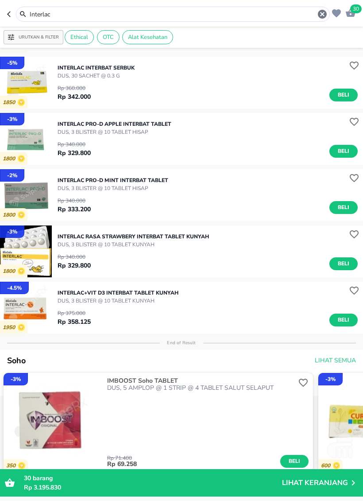
click at [342, 260] on span "Beli" at bounding box center [343, 263] width 15 height 9
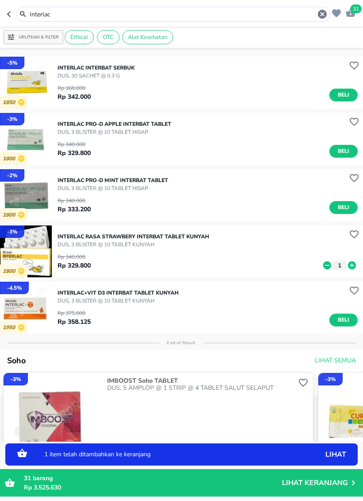
click at [350, 265] on icon at bounding box center [352, 265] width 8 height 8
click at [351, 264] on icon at bounding box center [352, 265] width 8 height 8
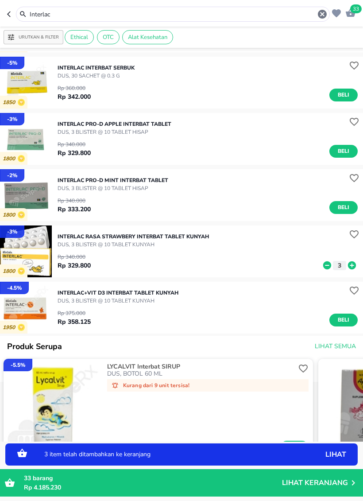
scroll to position [48, 0]
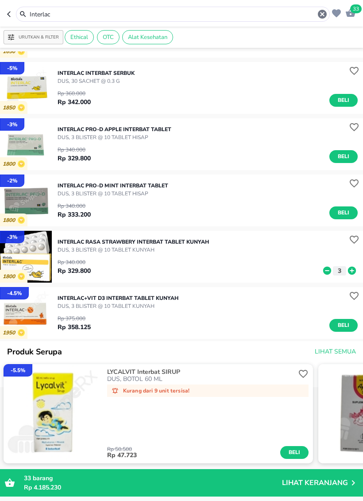
click at [243, 18] on input "Interlac" at bounding box center [173, 14] width 288 height 9
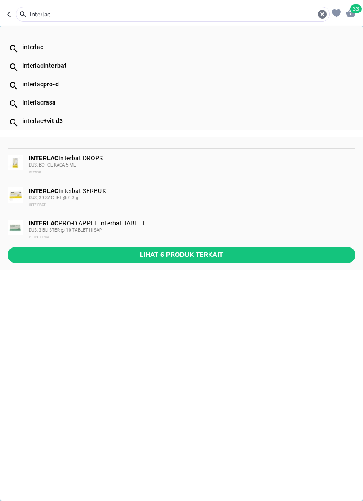
click at [241, 18] on input "Interlac" at bounding box center [173, 14] width 288 height 9
click at [242, 19] on div "Interlac" at bounding box center [178, 14] width 299 height 11
click at [225, 316] on div "interlac interlac interbat interlac pro-d interlac rasa interlac +vit d3 INTERL…" at bounding box center [181, 263] width 363 height 475
click at [331, 8] on div "button" at bounding box center [336, 13] width 13 height 13
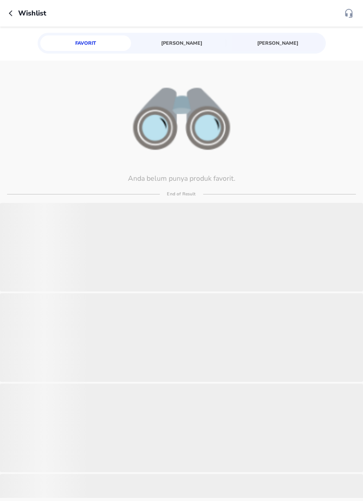
click at [318, 14] on div at bounding box center [267, 13] width 173 height 10
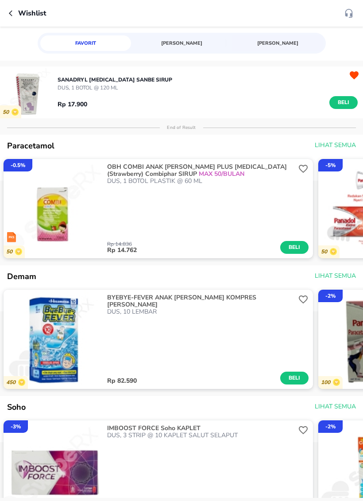
click at [12, 13] on icon "button" at bounding box center [12, 13] width 7 height 7
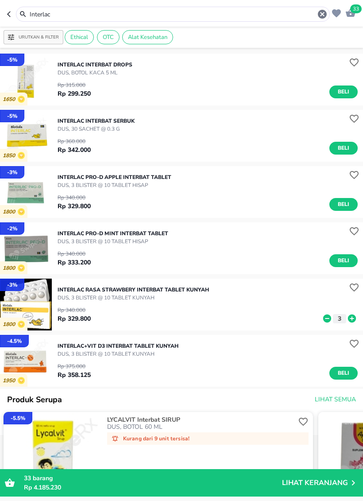
click at [321, 16] on icon "button" at bounding box center [322, 14] width 9 height 9
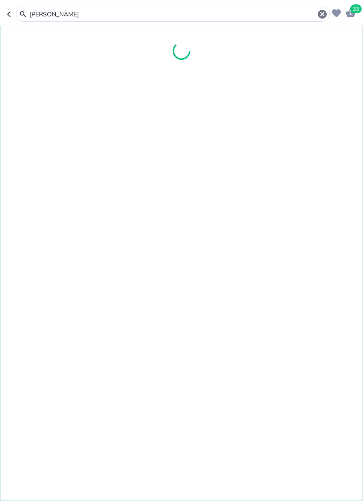
type input "Ericf"
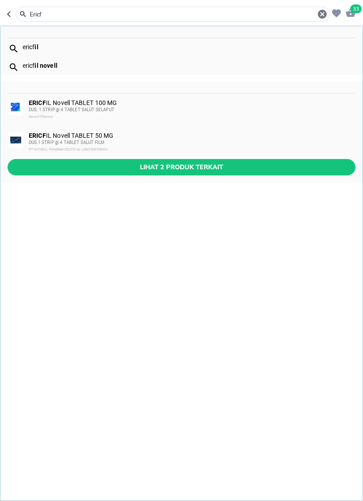
click at [153, 107] on div "DUS, 1 STRIP @ 4 TABLET SALUT SELAPUT" at bounding box center [192, 109] width 326 height 7
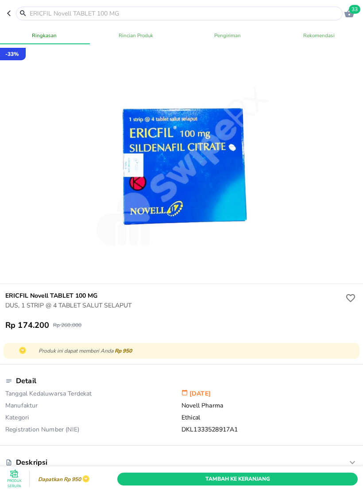
click at [304, 479] on span "Tambah Ke Keranjang" at bounding box center [237, 478] width 227 height 9
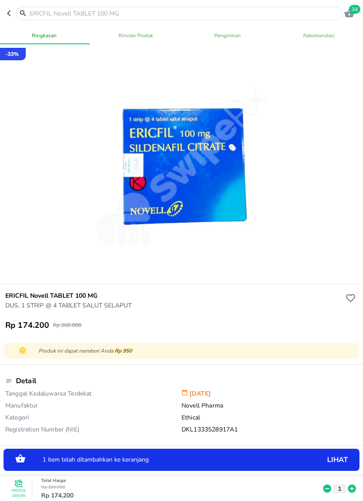
click at [348, 489] on icon at bounding box center [352, 488] width 8 height 8
click at [347, 11] on icon "button" at bounding box center [349, 13] width 11 height 11
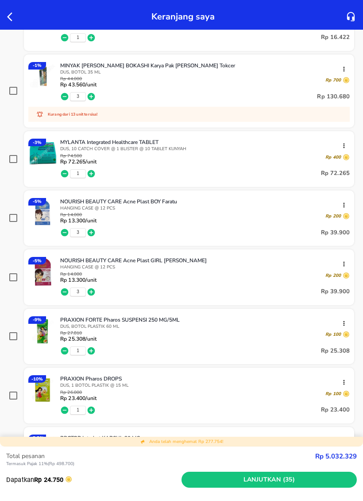
scroll to position [522, 0]
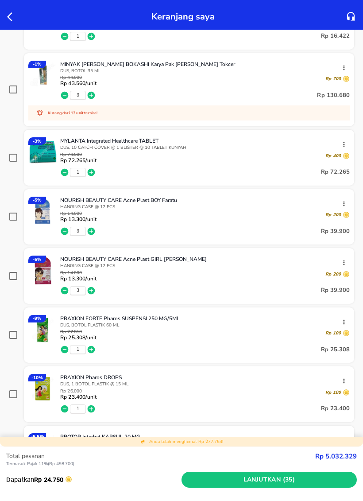
click at [92, 233] on icon "button" at bounding box center [92, 231] width 8 height 8
click at [92, 233] on icon "button" at bounding box center [91, 231] width 9 height 9
click at [95, 290] on icon "button" at bounding box center [91, 290] width 9 height 9
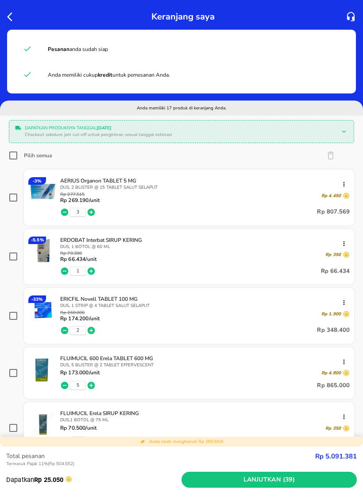
scroll to position [0, 0]
click at [15, 160] on input "Pilih semua" at bounding box center [13, 155] width 9 height 9
checkbox input "true"
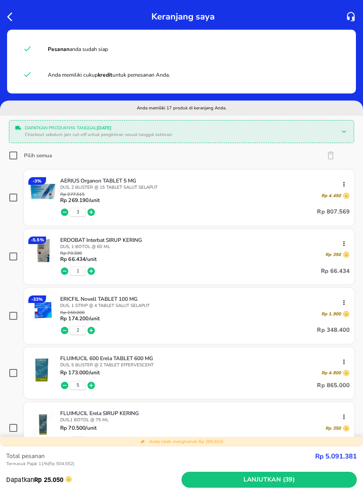
checkbox input "true"
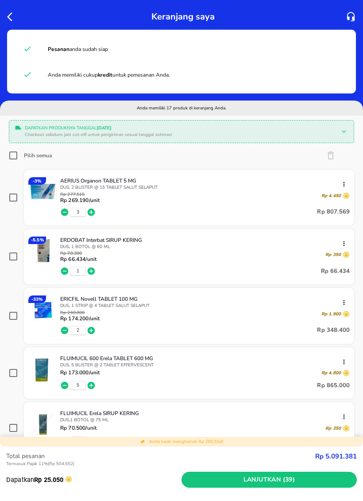
checkbox input "true"
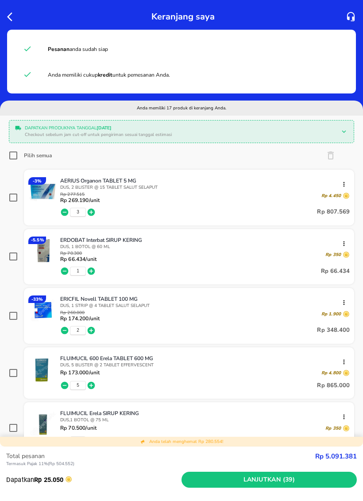
checkbox input "true"
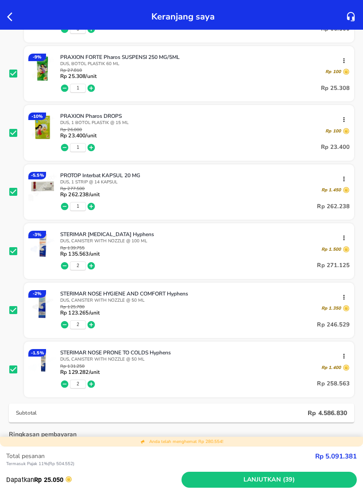
click at [263, 479] on span "Lanjutkan (39)" at bounding box center [269, 479] width 168 height 11
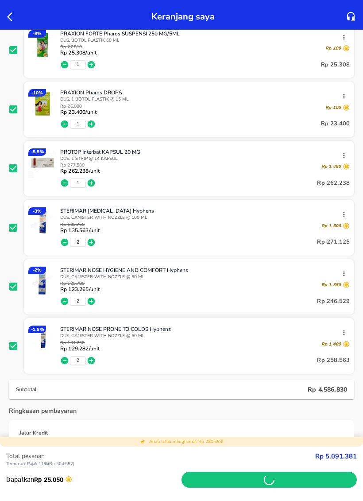
scroll to position [808, 0]
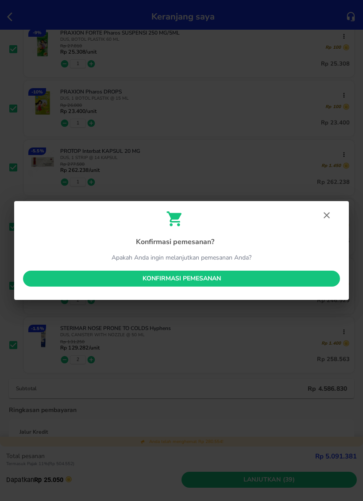
click at [253, 282] on span "Konfirmasi pemesanan" at bounding box center [181, 278] width 303 height 11
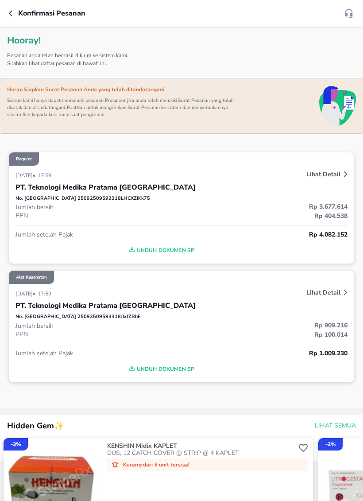
click at [12, 9] on button "button" at bounding box center [13, 13] width 9 height 11
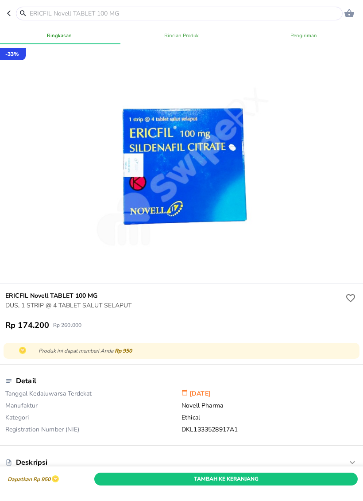
click at [11, 18] on button "button" at bounding box center [11, 14] width 9 height 14
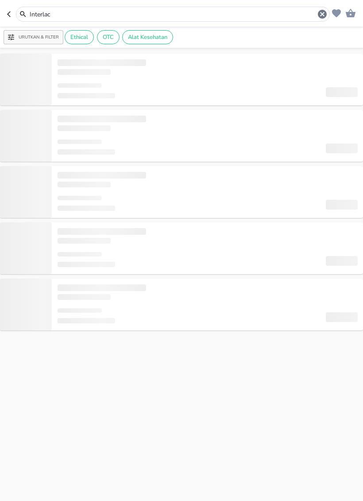
click at [11, 18] on button "button" at bounding box center [11, 14] width 9 height 15
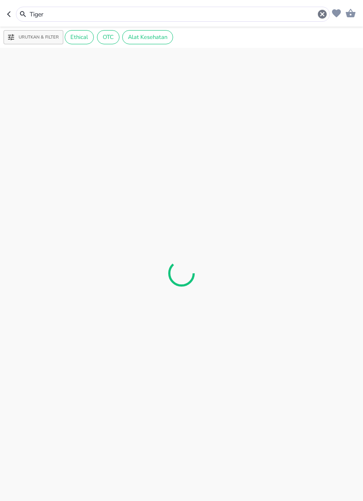
click at [10, 10] on button "button" at bounding box center [11, 14] width 9 height 15
type input "Borrag"
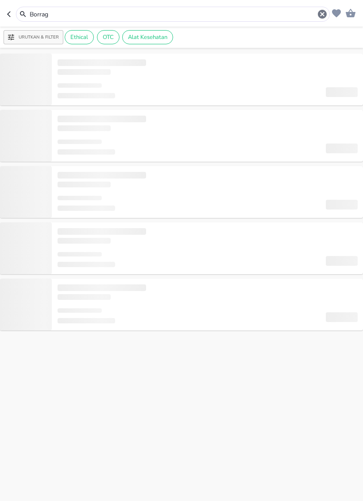
click at [5, 10] on header "Borrag" at bounding box center [181, 13] width 363 height 27
click at [4, 10] on header "Borrag" at bounding box center [181, 13] width 363 height 27
click at [7, 12] on icon "button" at bounding box center [10, 14] width 7 height 7
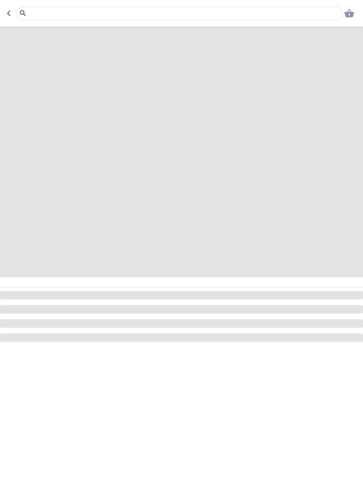
click at [7, 12] on icon "button" at bounding box center [10, 13] width 7 height 7
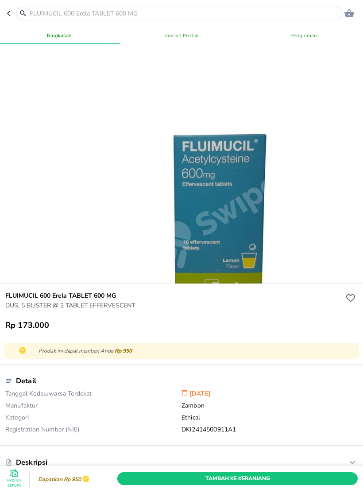
click at [8, 13] on icon "button" at bounding box center [9, 14] width 4 height 6
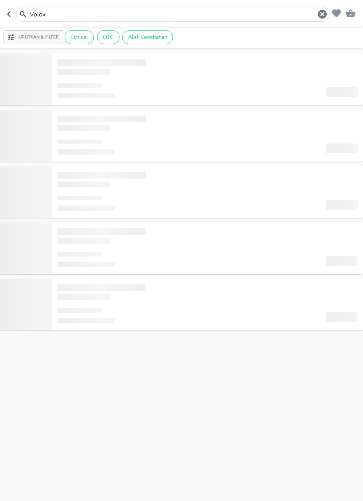
click at [11, 10] on button "button" at bounding box center [11, 14] width 9 height 15
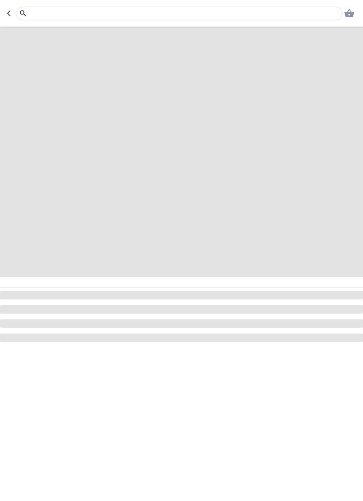
click at [6, 6] on header "0" at bounding box center [181, 13] width 363 height 27
click at [12, 9] on button "button" at bounding box center [11, 14] width 9 height 14
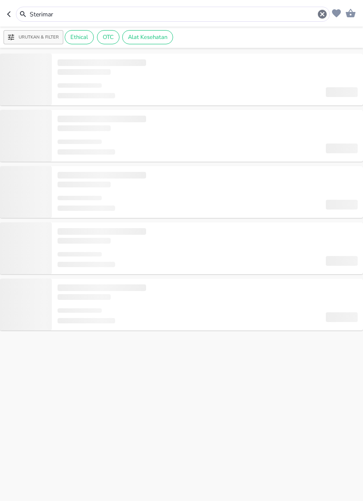
click at [10, 8] on button "button" at bounding box center [11, 14] width 9 height 15
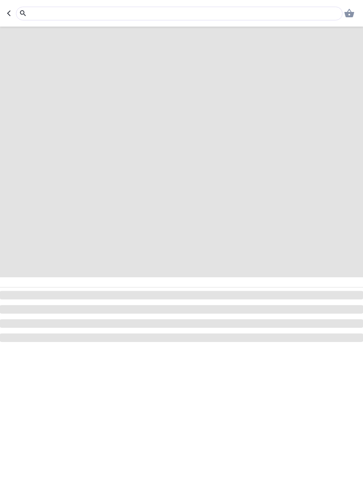
click at [9, 11] on icon "button" at bounding box center [10, 13] width 7 height 7
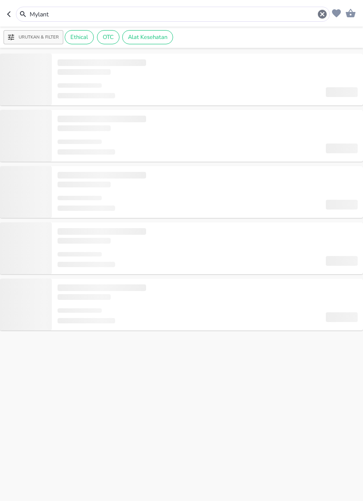
click at [9, 11] on icon "button" at bounding box center [10, 14] width 7 height 7
click at [7, 12] on icon "button" at bounding box center [10, 14] width 7 height 7
type input "Kanna"
click at [6, 11] on header "Kanna" at bounding box center [181, 13] width 363 height 27
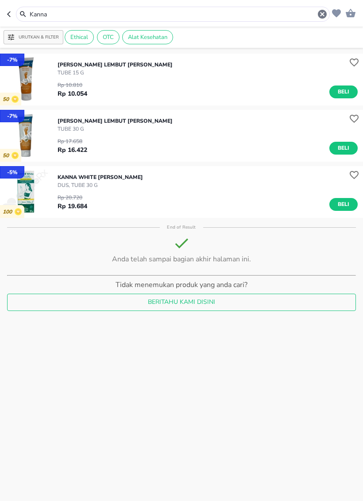
click at [9, 9] on button "button" at bounding box center [11, 14] width 9 height 15
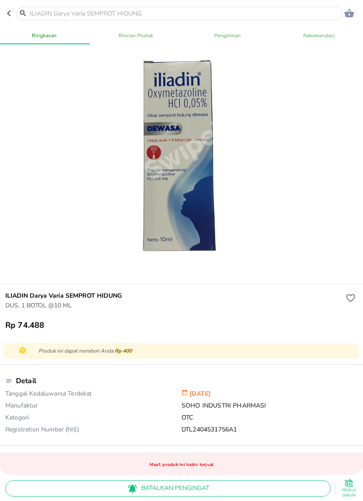
click at [11, 8] on button "button" at bounding box center [11, 14] width 9 height 14
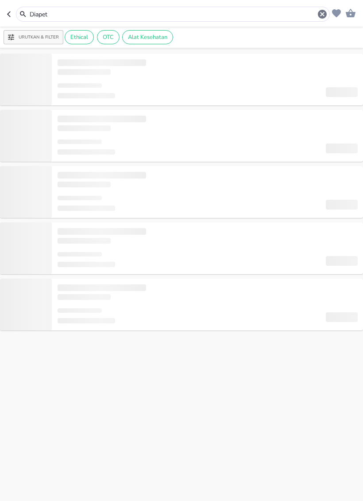
click at [8, 8] on button "button" at bounding box center [11, 14] width 9 height 15
click at [8, 8] on div "Dermatix ult" at bounding box center [168, 14] width 323 height 15
click at [11, 9] on button "button" at bounding box center [11, 14] width 9 height 15
type input "Acne"
click at [11, 9] on button "button" at bounding box center [11, 14] width 9 height 15
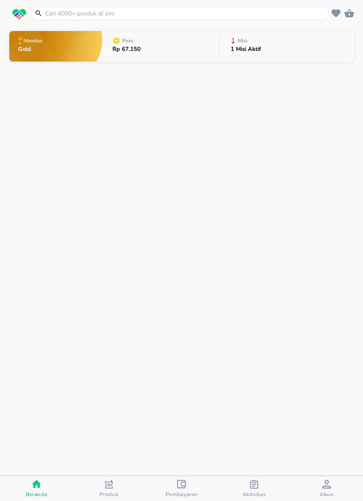
click at [12, 10] on img "button" at bounding box center [19, 15] width 14 height 12
click at [12, 10] on span "button" at bounding box center [19, 15] width 20 height 12
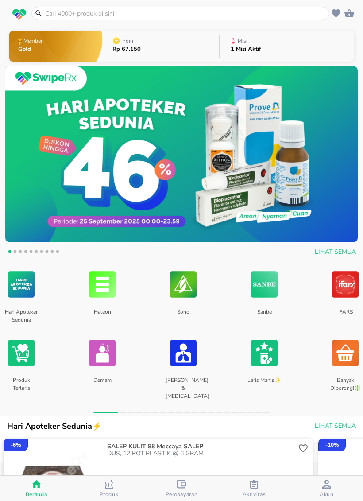
click at [254, 49] on p "1 Misi Aktif" at bounding box center [246, 49] width 31 height 6
